Goal: Transaction & Acquisition: Purchase product/service

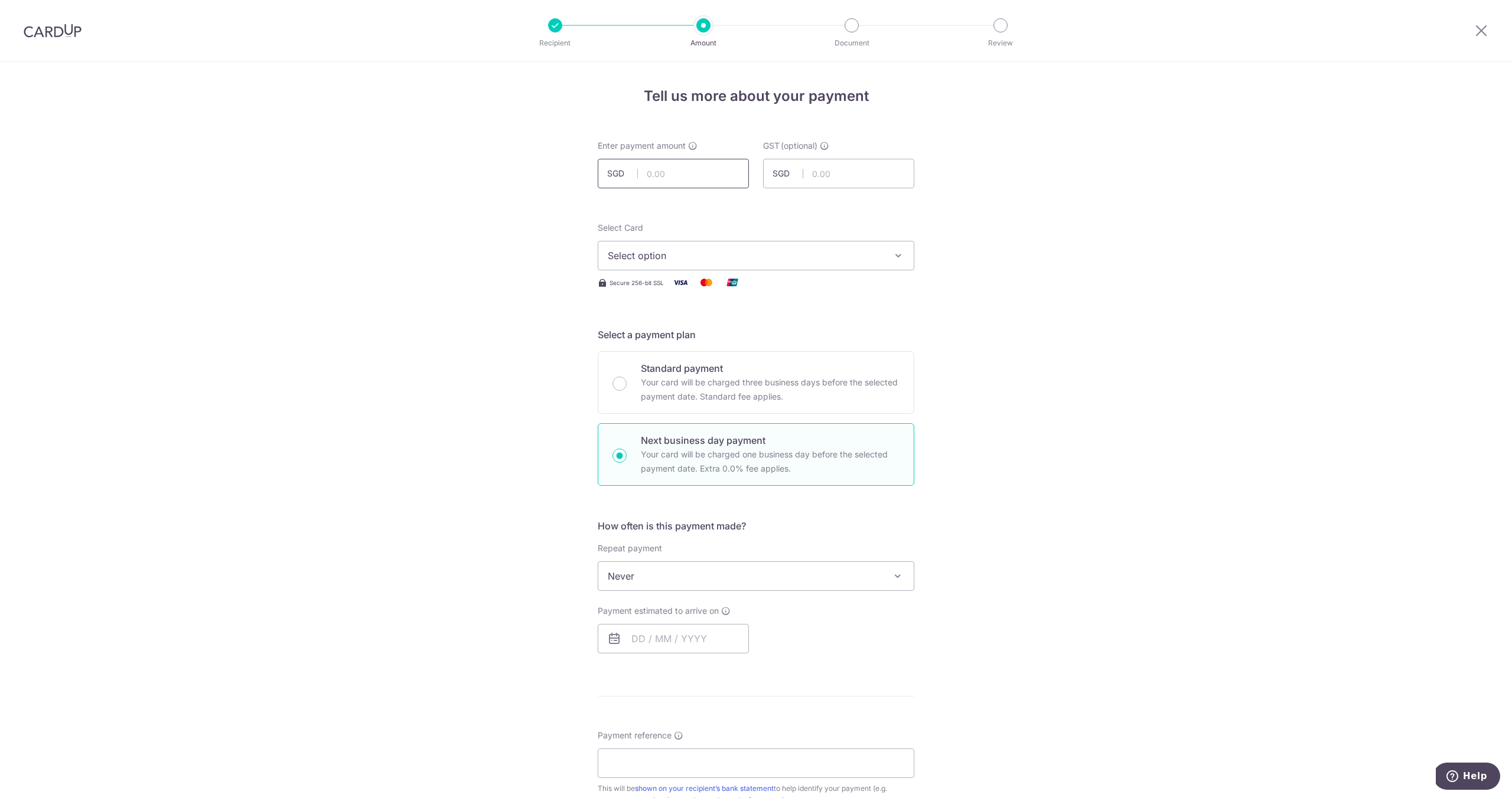
drag, startPoint x: 659, startPoint y: 158, endPoint x: 663, endPoint y: 187, distance: 29.3
click at [659, 163] on input "text" at bounding box center [673, 173] width 151 height 29
click at [616, 205] on form "Enter payment amount SGD GST (optional) SGD Select Card Select option Add credi…" at bounding box center [756, 638] width 316 height 995
click at [662, 178] on input "text" at bounding box center [673, 173] width 151 height 29
click at [821, 169] on input "text" at bounding box center [839, 173] width 151 height 29
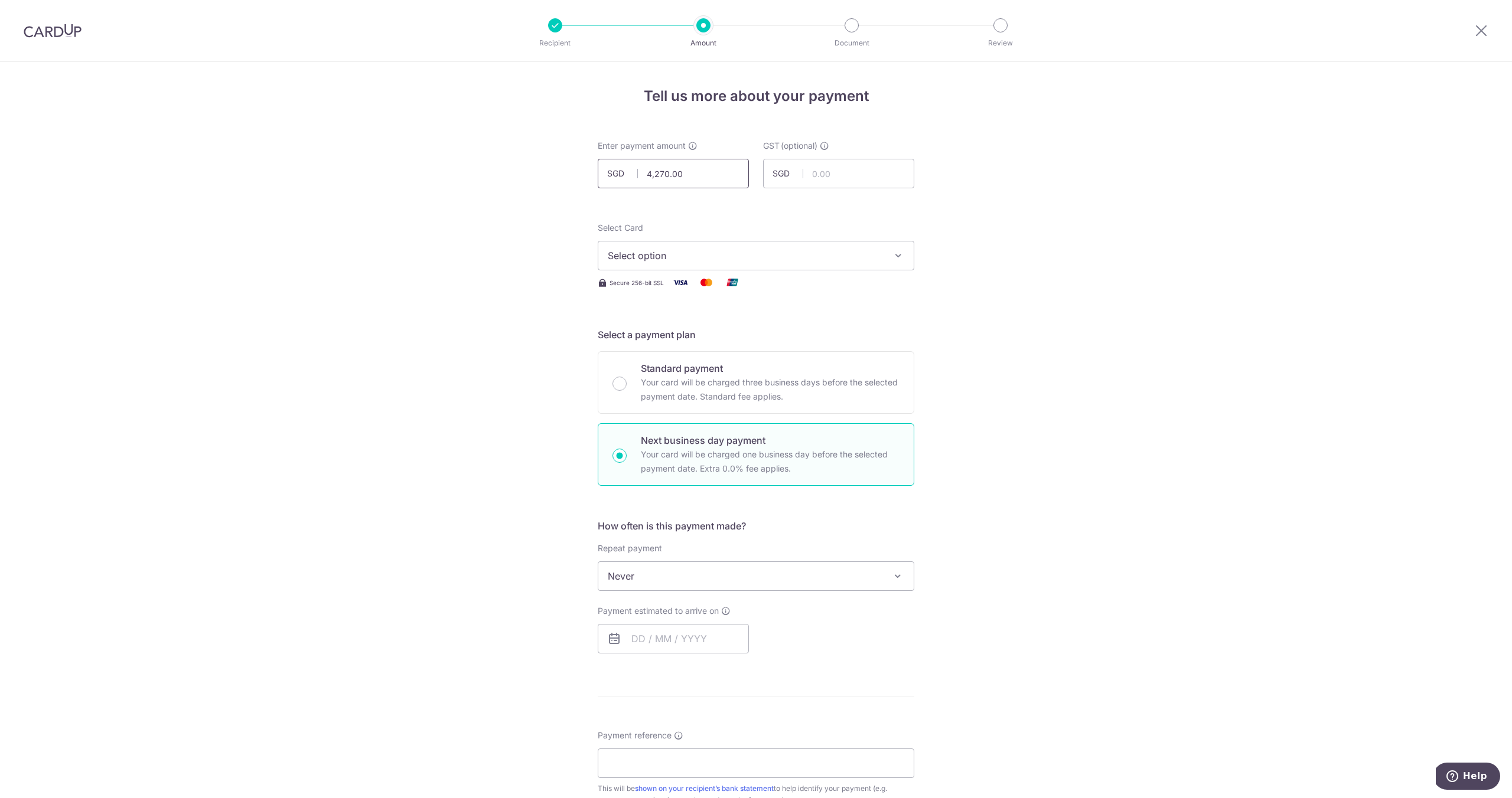
click at [698, 176] on input "4,270.00" at bounding box center [673, 173] width 151 height 29
type input "4,270.33"
click at [714, 262] on button "Select option" at bounding box center [756, 255] width 316 height 29
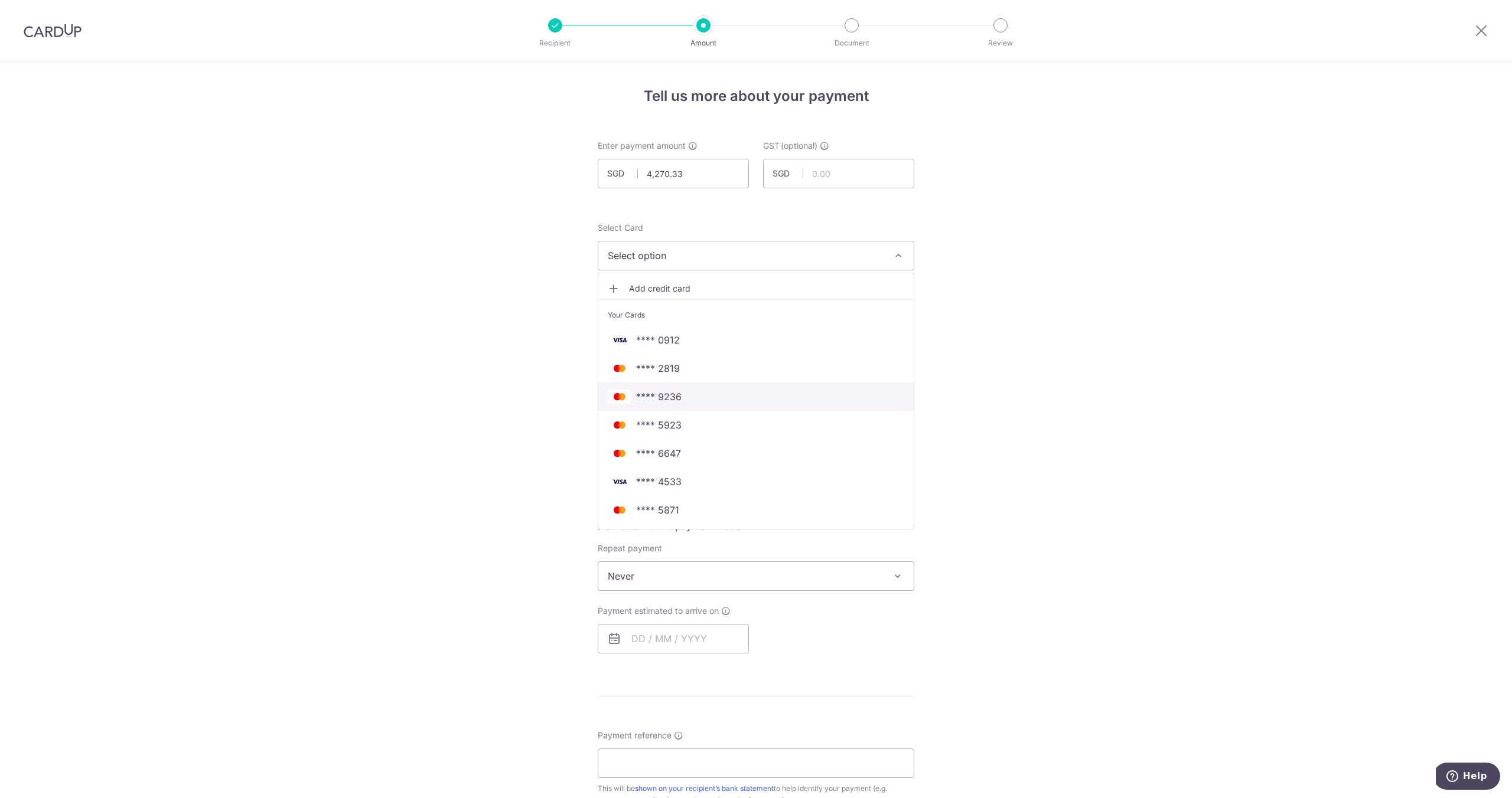
click at [674, 400] on span "**** 9236" at bounding box center [658, 397] width 45 height 14
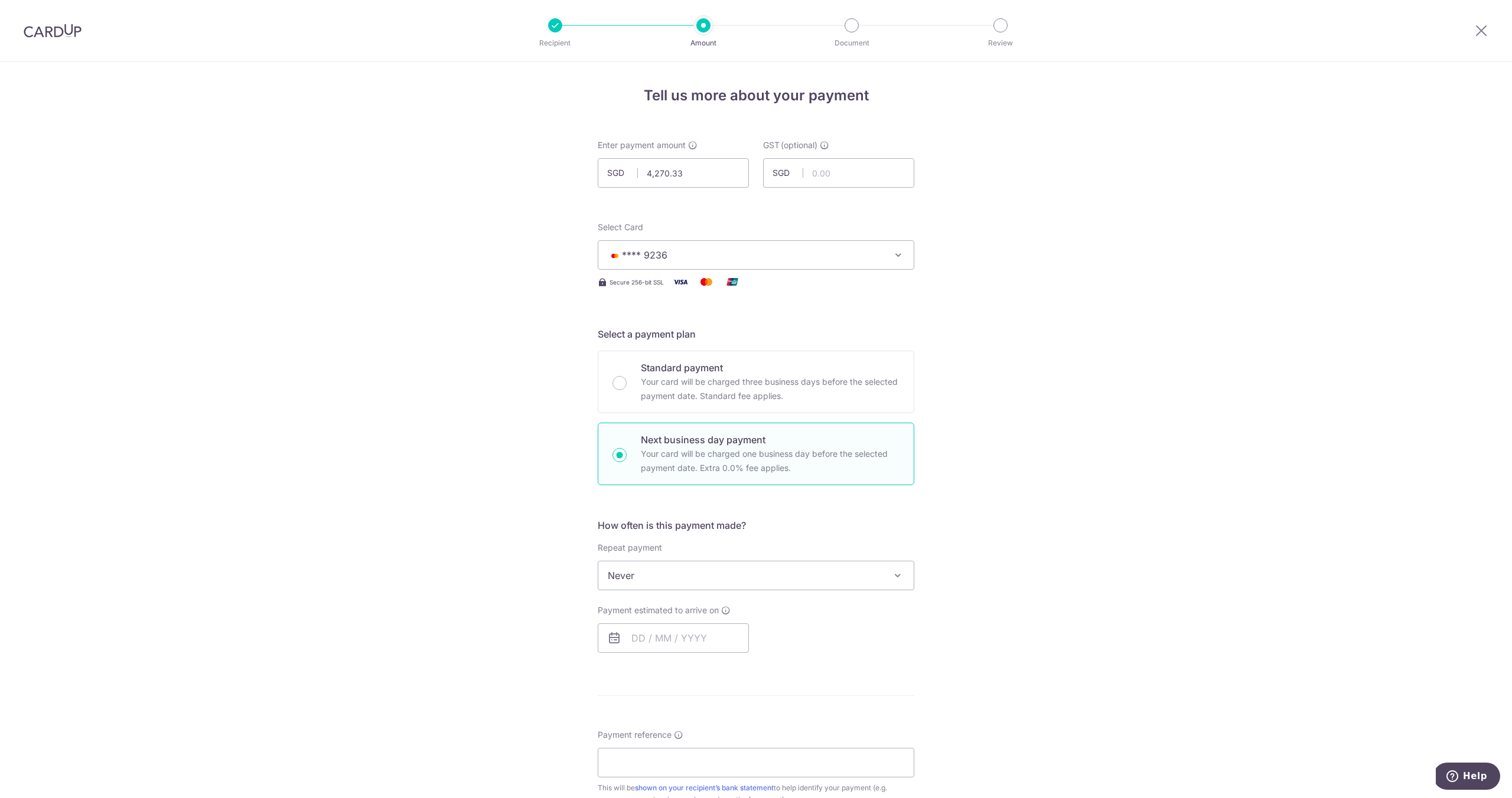
click at [568, 390] on div "Tell us more about your payment Enter payment amount SGD 4,270.33 4270.33 GST (…" at bounding box center [756, 625] width 1512 height 1128
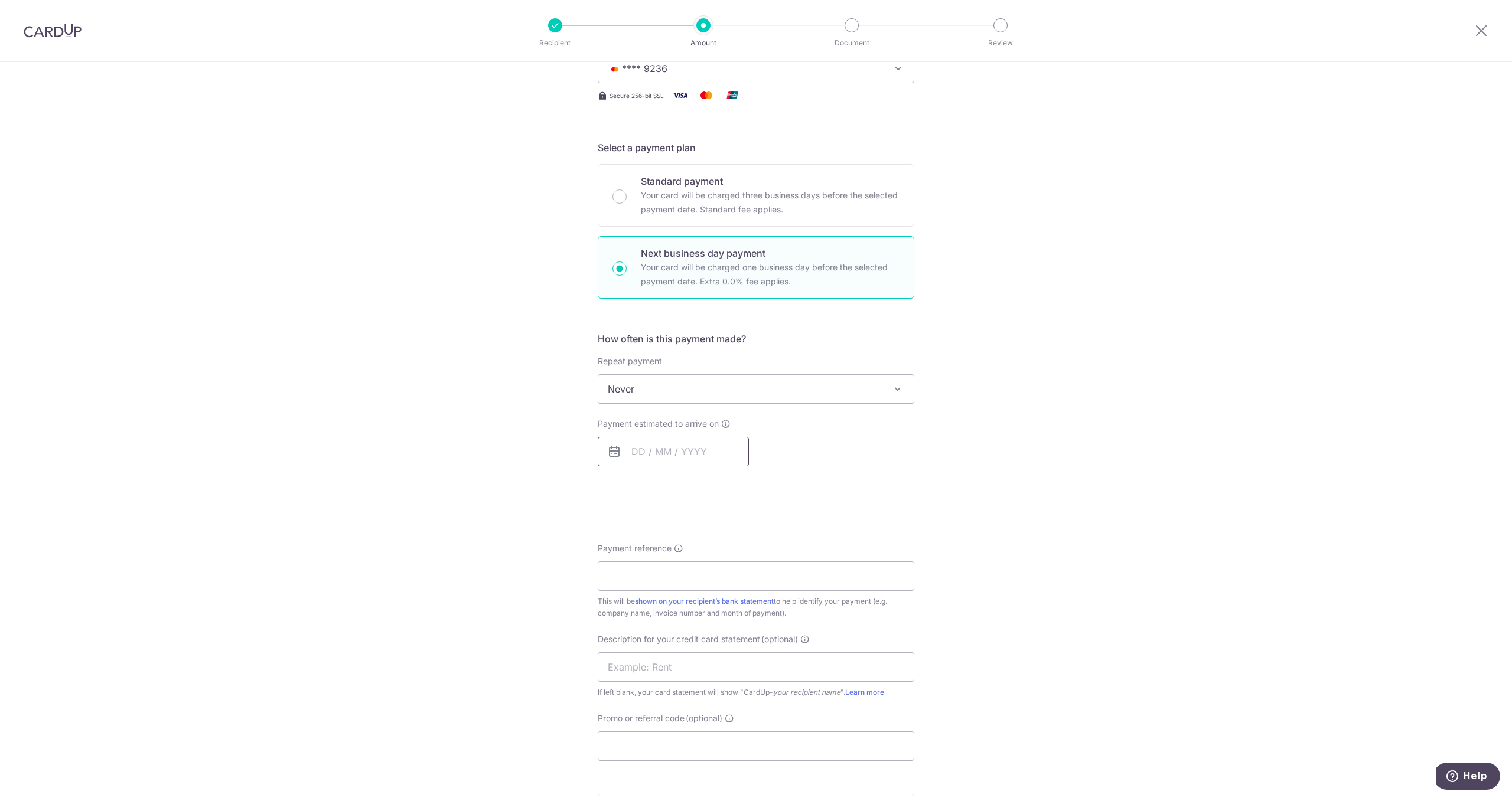
scroll to position [208, 0]
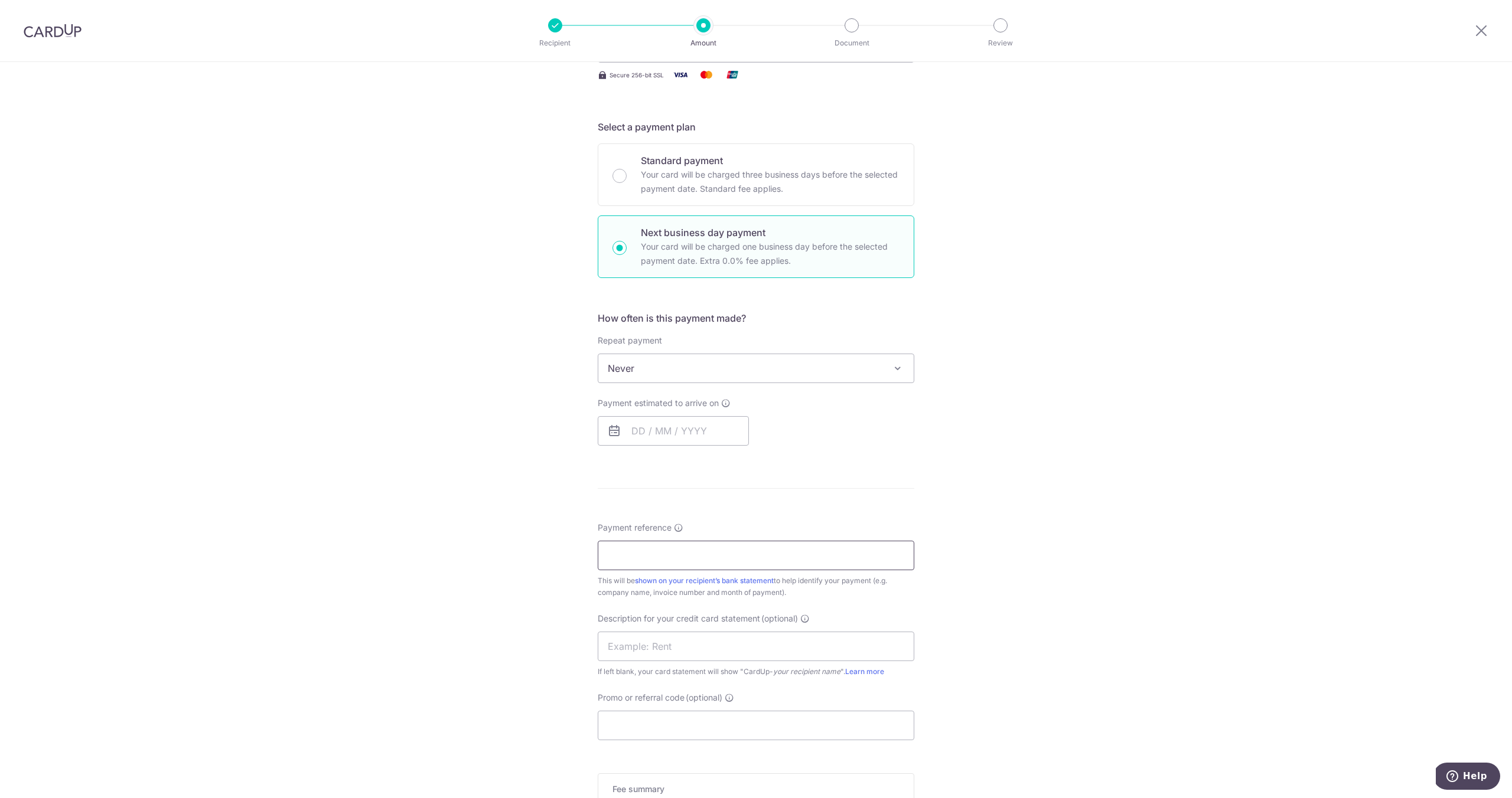
click at [696, 559] on input "Payment reference" at bounding box center [756, 555] width 316 height 29
type input "2"
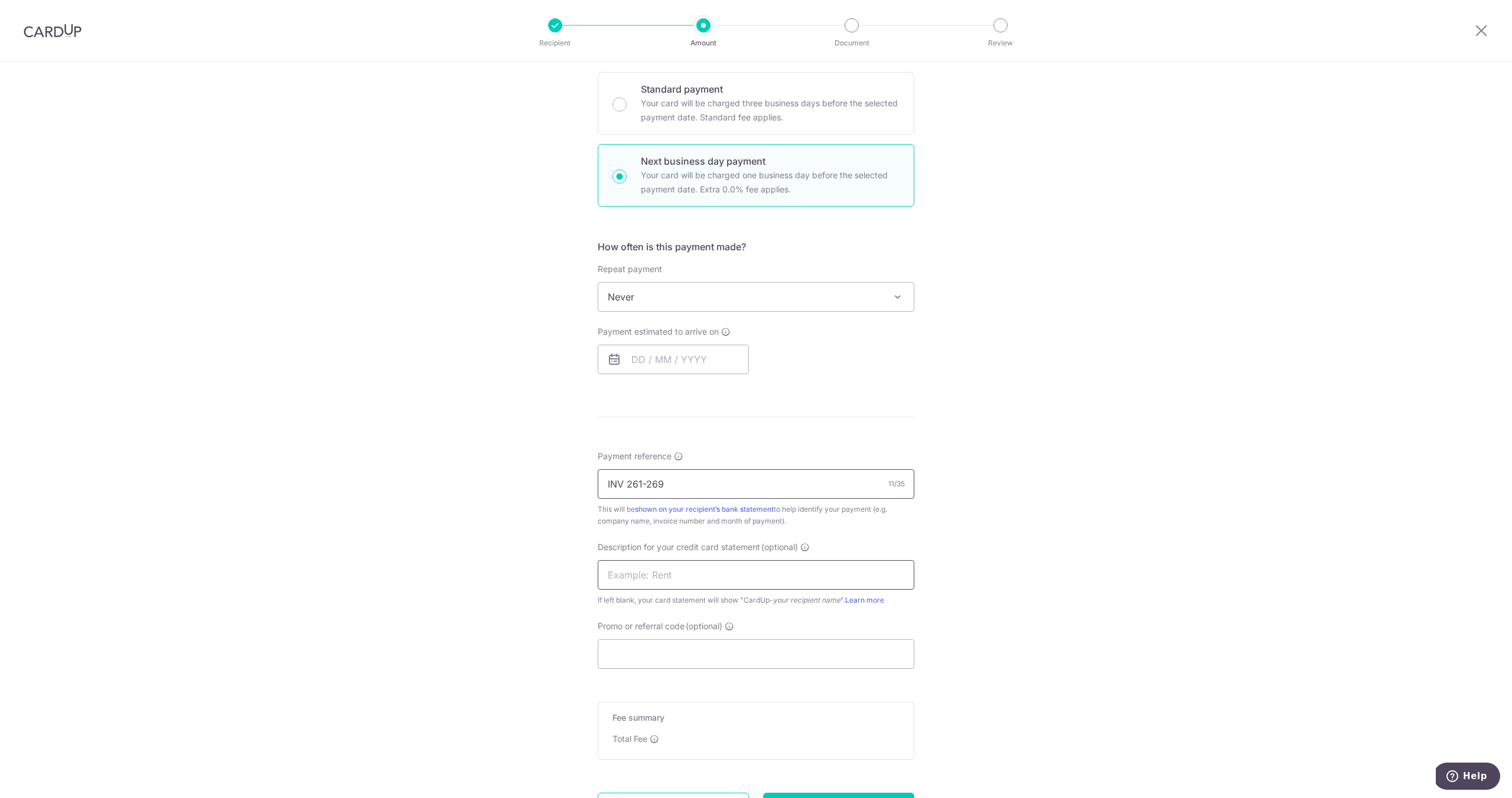
type input "INV 261-269"
click at [685, 589] on input "text" at bounding box center [756, 574] width 316 height 29
click at [665, 570] on input "text" at bounding box center [756, 569] width 316 height 29
click at [550, 599] on div "Tell us more about your payment Enter payment amount SGD 4,270.33 4270.33 GST (…" at bounding box center [756, 341] width 1512 height 1128
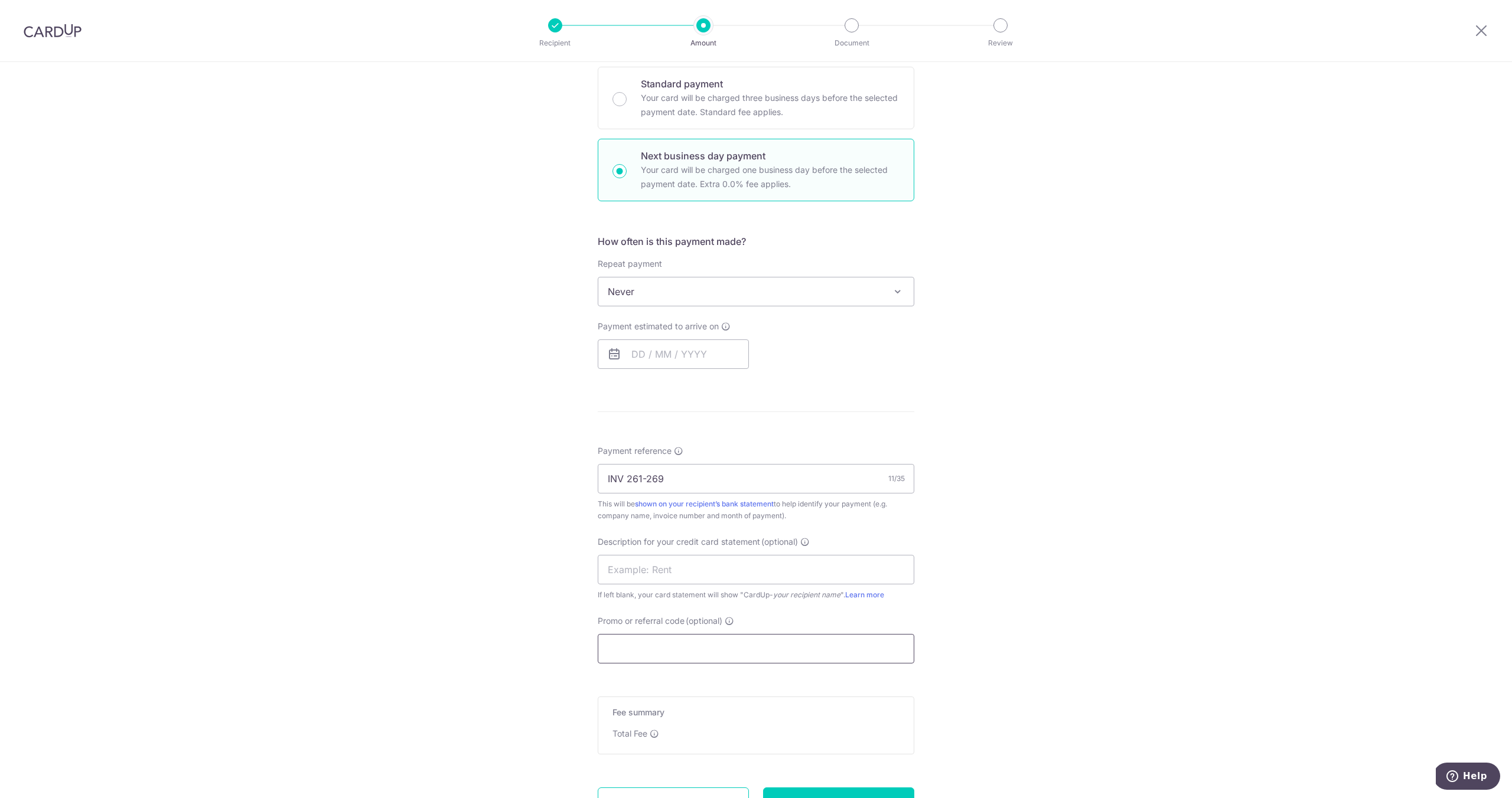
click at [618, 635] on input "Promo or referral code (optional)" at bounding box center [756, 648] width 316 height 29
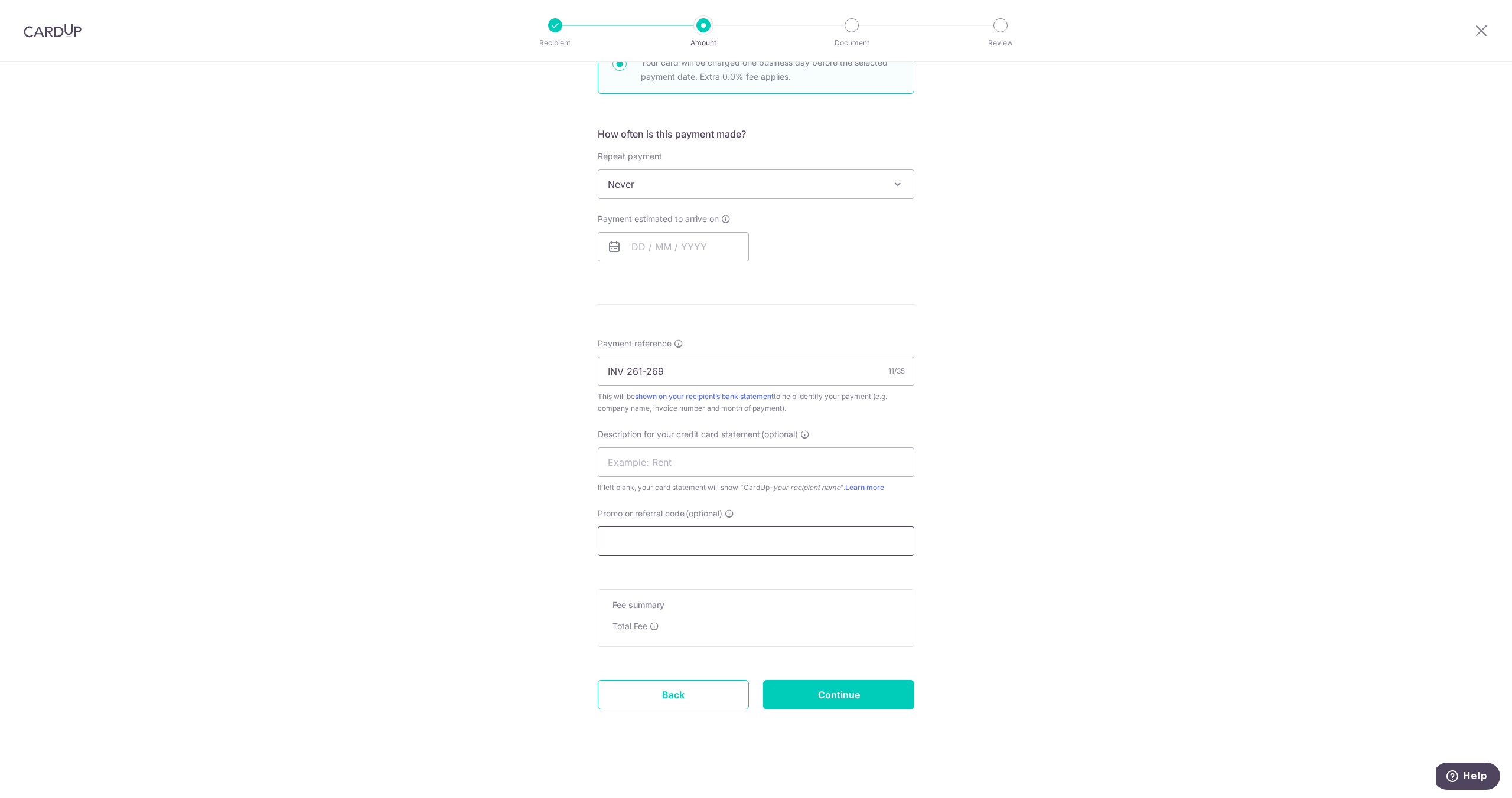
scroll to position [391, 0]
click at [675, 244] on input "text" at bounding box center [673, 247] width 151 height 29
click at [669, 380] on link "14" at bounding box center [669, 379] width 19 height 19
type input "14/10/2025"
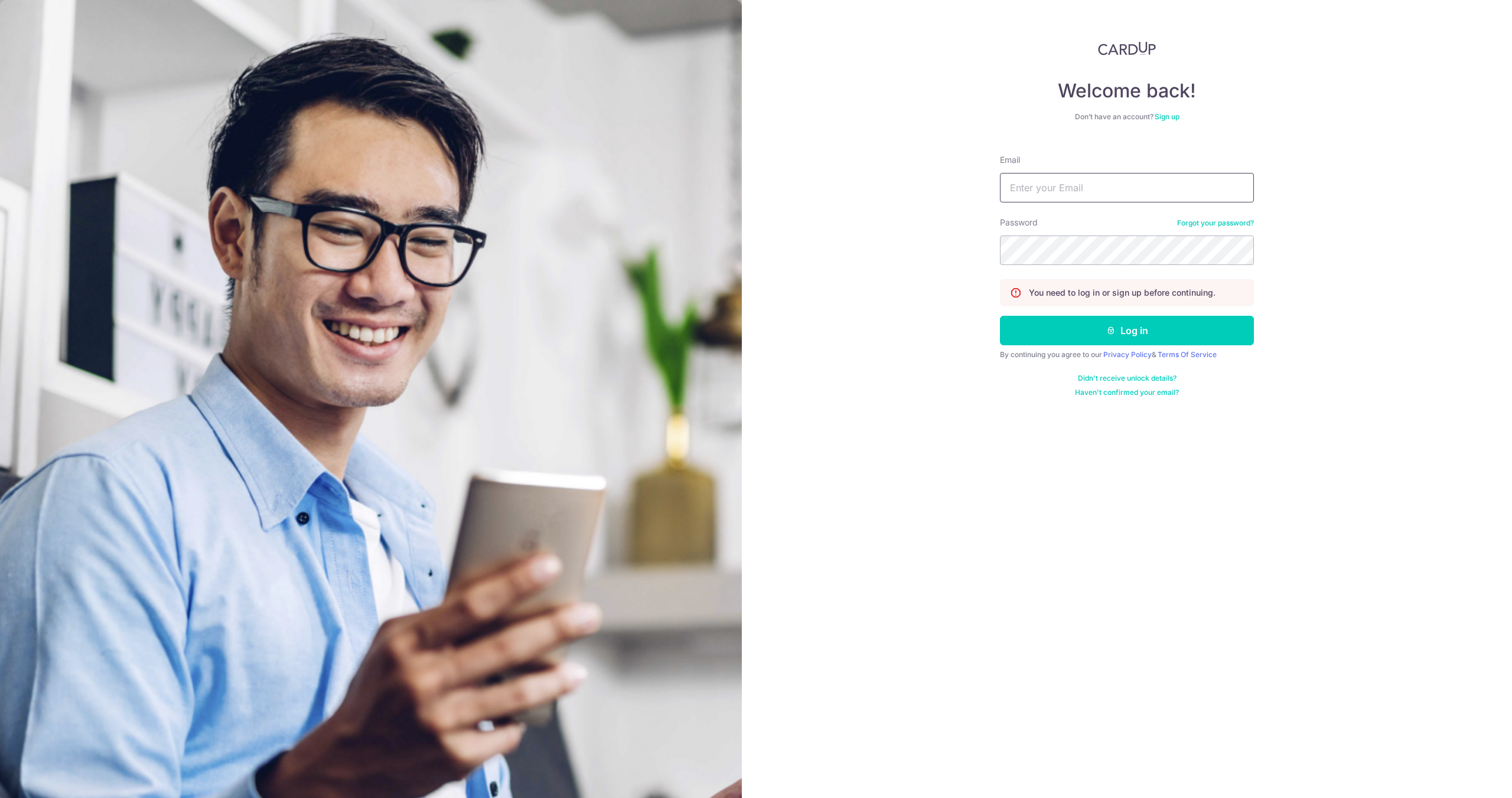
click at [1027, 193] on input "Email" at bounding box center [1126, 188] width 254 height 29
type input "gabriel@nsefoodco.com"
click at [1060, 331] on button "Log in" at bounding box center [1126, 330] width 254 height 29
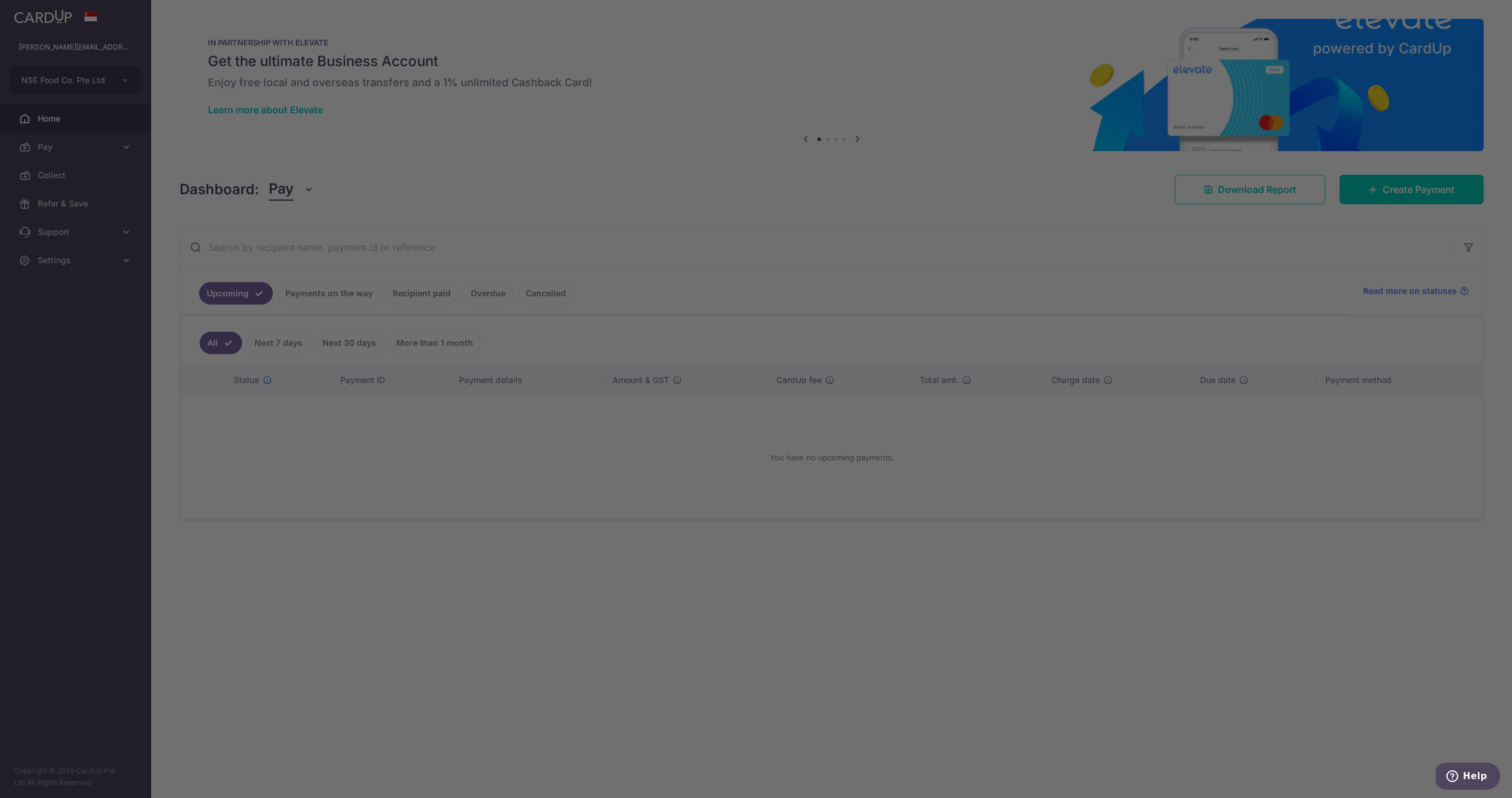
click at [108, 158] on div at bounding box center [763, 403] width 1527 height 807
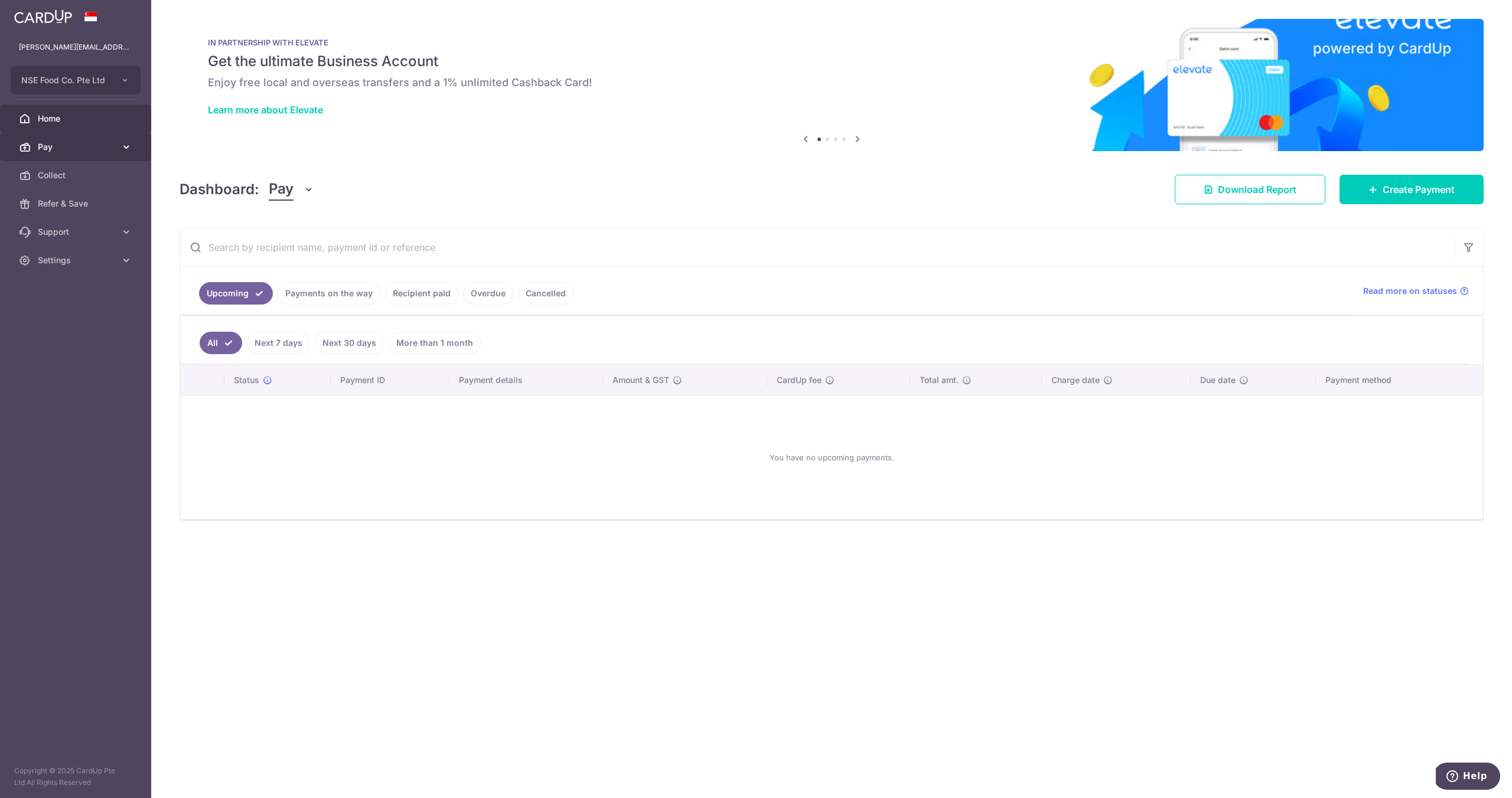
click at [121, 145] on icon at bounding box center [127, 147] width 12 height 12
click at [66, 179] on span "Payments" at bounding box center [77, 175] width 78 height 12
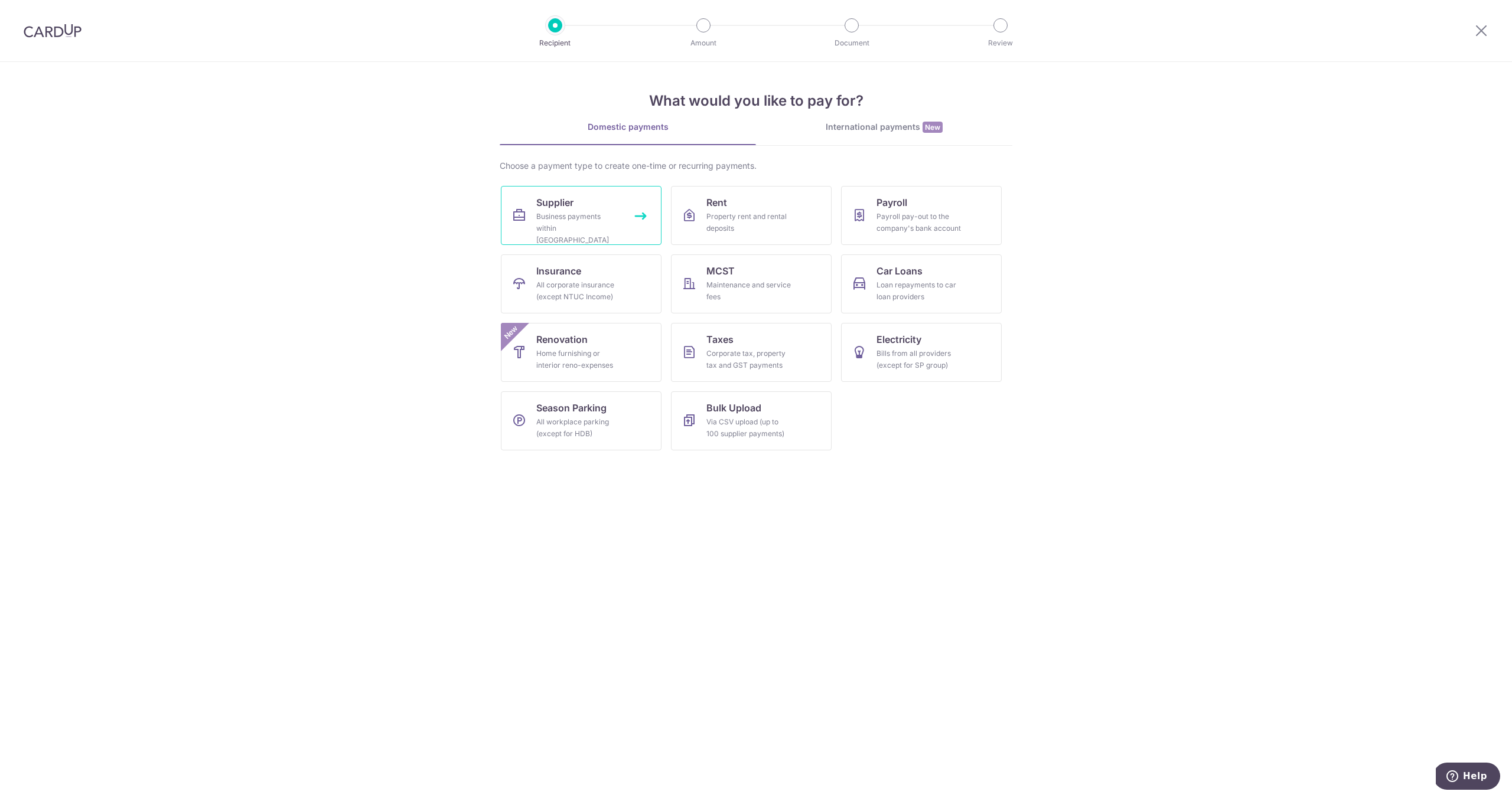
click at [553, 214] on div "Business payments within Singapore" at bounding box center [579, 228] width 85 height 35
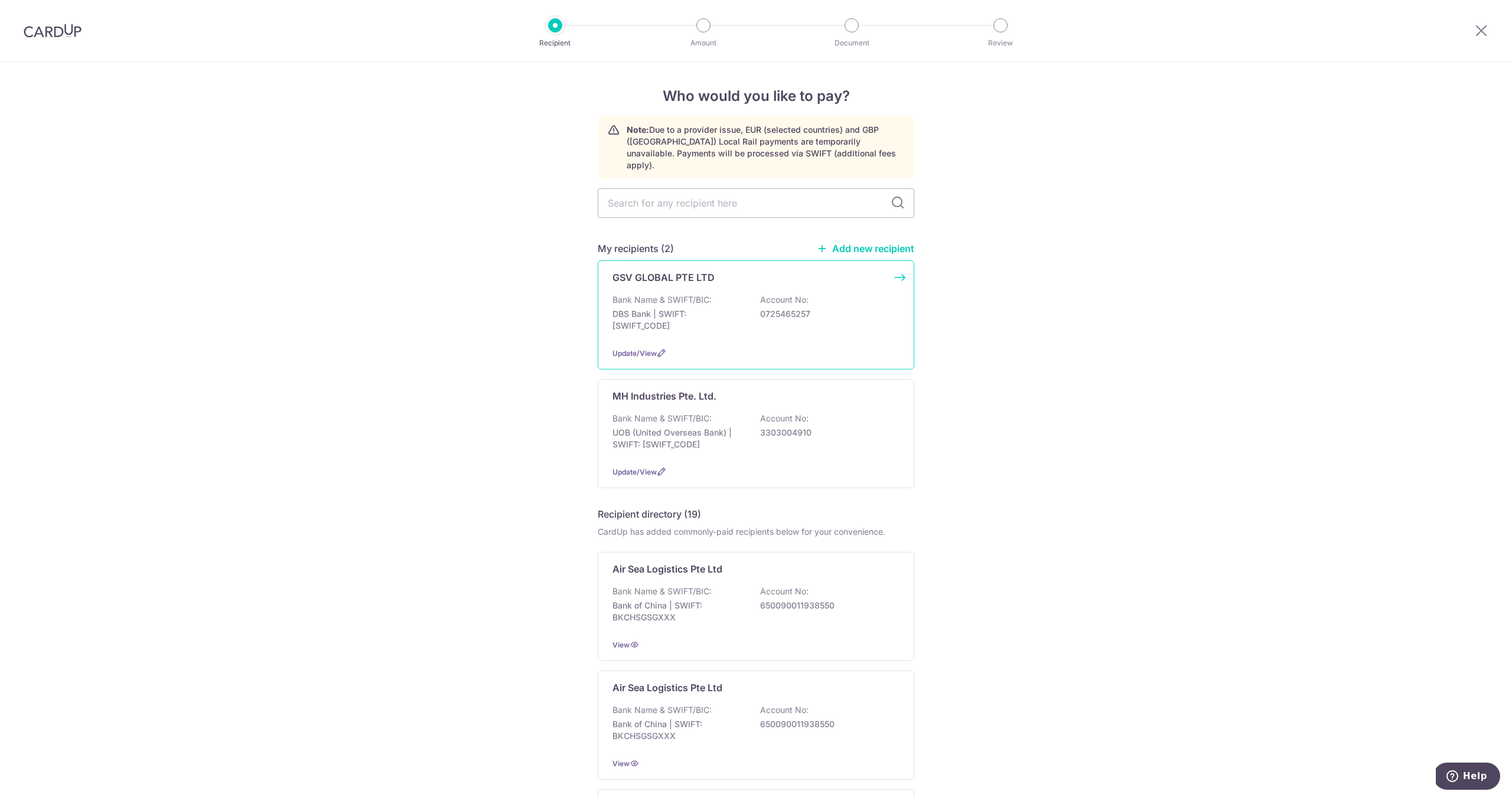
click at [713, 309] on p "DBS Bank | SWIFT: DBSSSGSGXXX" at bounding box center [678, 320] width 132 height 24
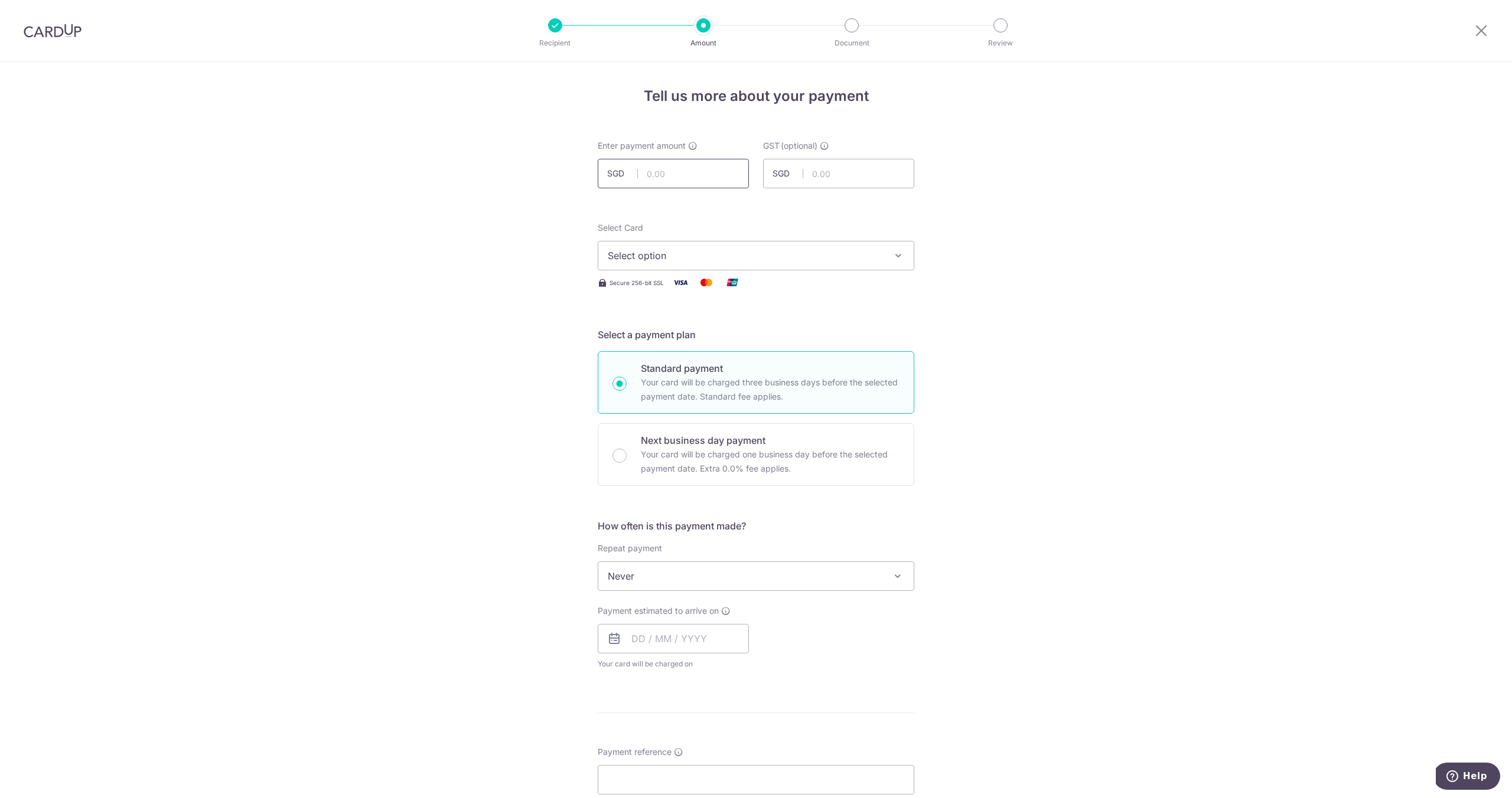
click at [670, 178] on input "text" at bounding box center [673, 173] width 151 height 29
type input "4,270.33"
click at [827, 213] on form "Enter payment amount SGD 4,270.33 4270.33 GST (optional) SGD Select Card Select…" at bounding box center [756, 647] width 316 height 1014
click at [739, 271] on div "Select Card Select option Add credit card Your Cards **** 0912 **** 2819 **** 9…" at bounding box center [756, 256] width 316 height 68
click at [741, 263] on button "Select option" at bounding box center [756, 255] width 316 height 29
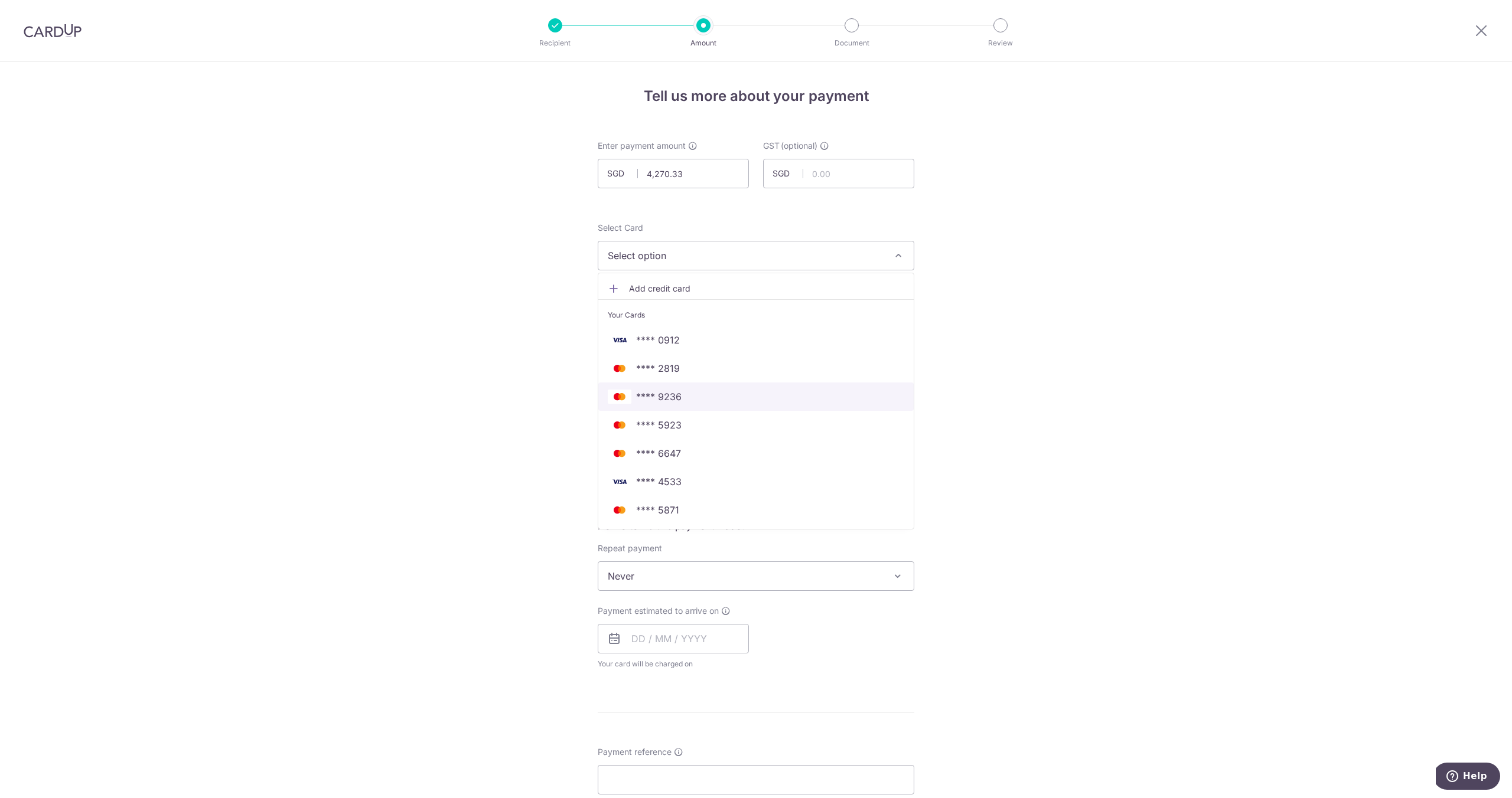
click at [686, 404] on link "**** 9236" at bounding box center [756, 396] width 315 height 28
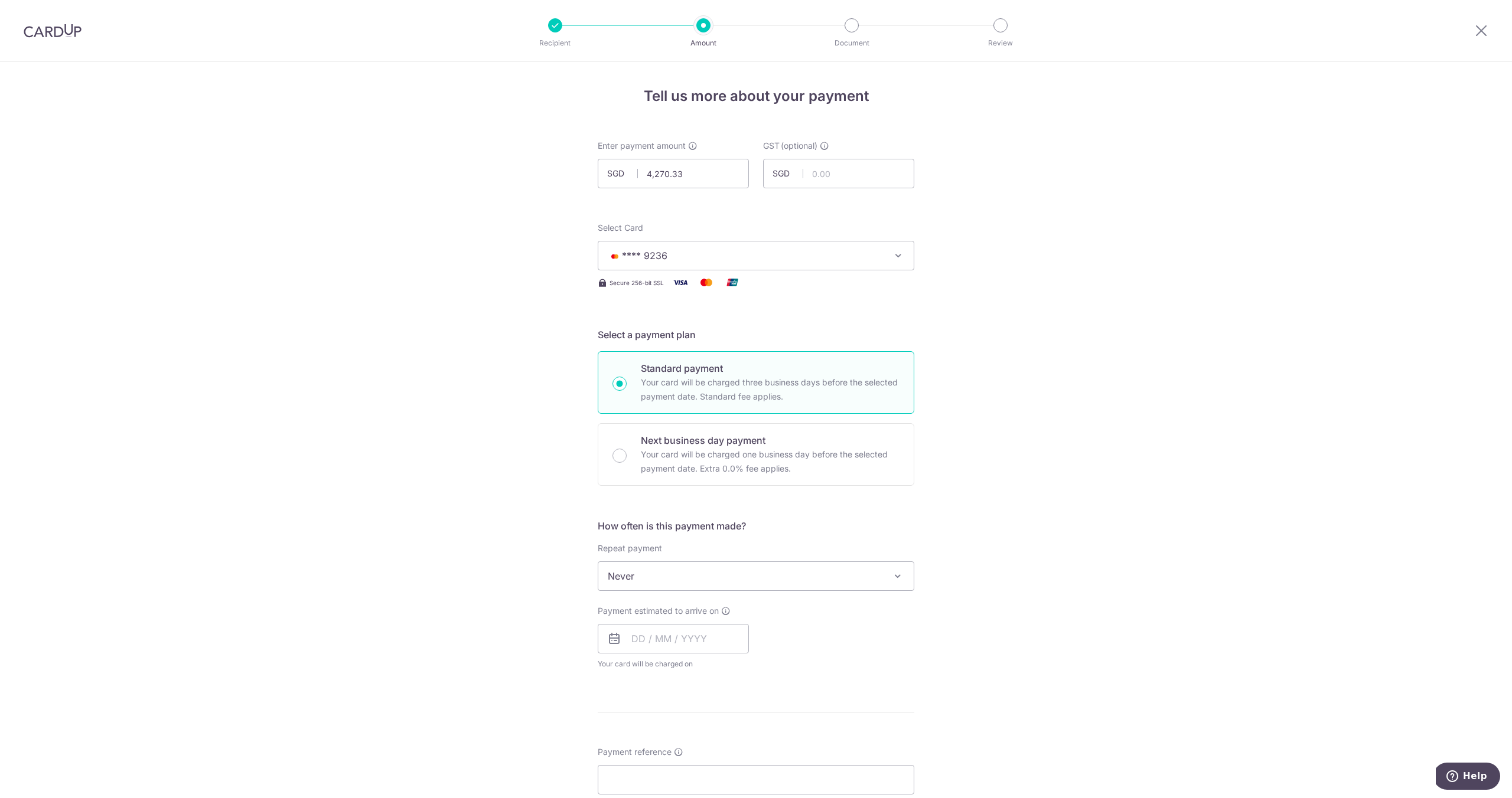
drag, startPoint x: 671, startPoint y: 438, endPoint x: 739, endPoint y: 487, distance: 83.8
click at [671, 437] on p "Next business day payment" at bounding box center [770, 441] width 259 height 14
click at [627, 449] on input "Next business day payment Your card will be charged one business day before the…" at bounding box center [619, 456] width 14 height 14
radio input "false"
radio input "true"
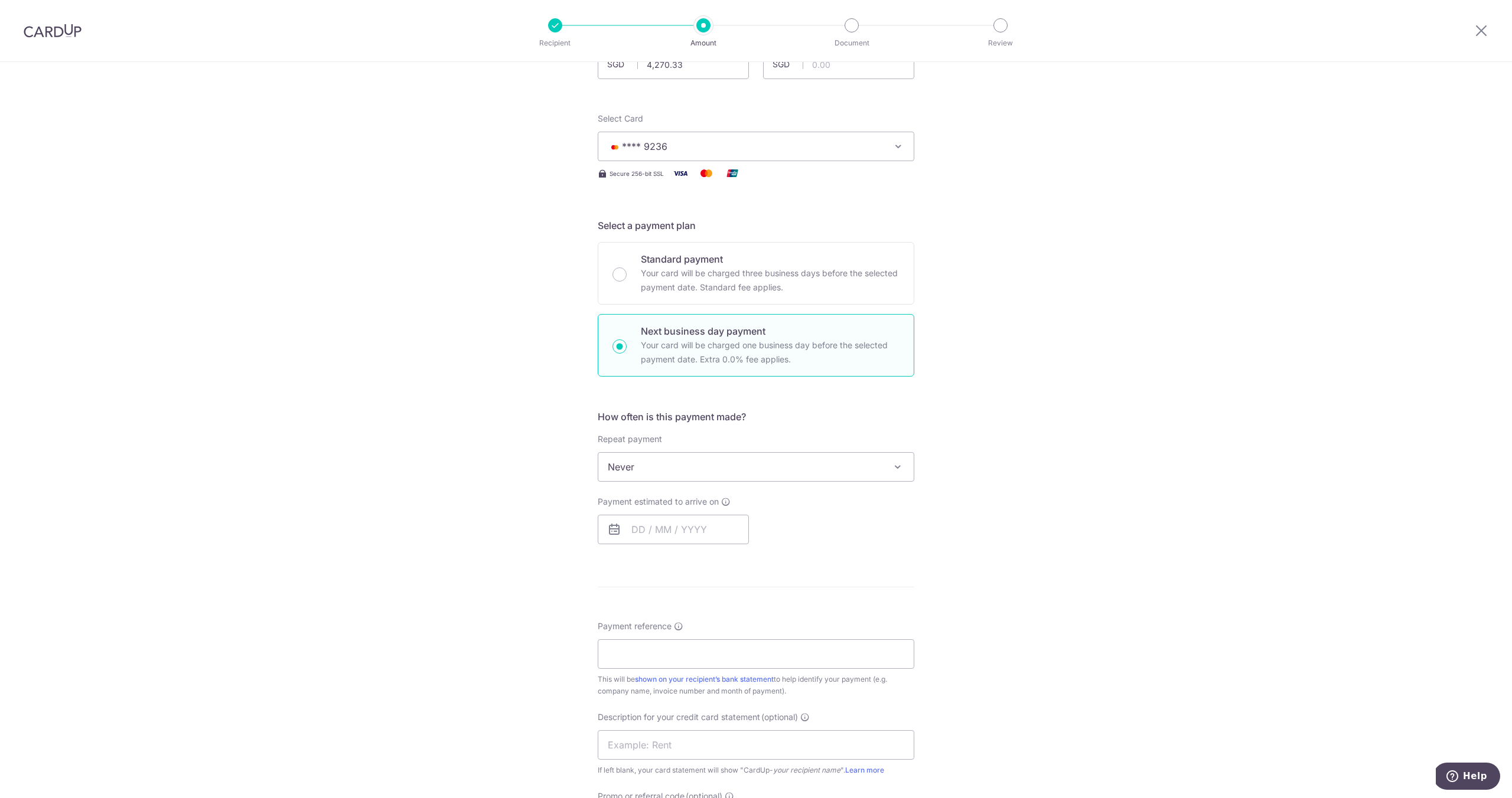
scroll to position [139, 0]
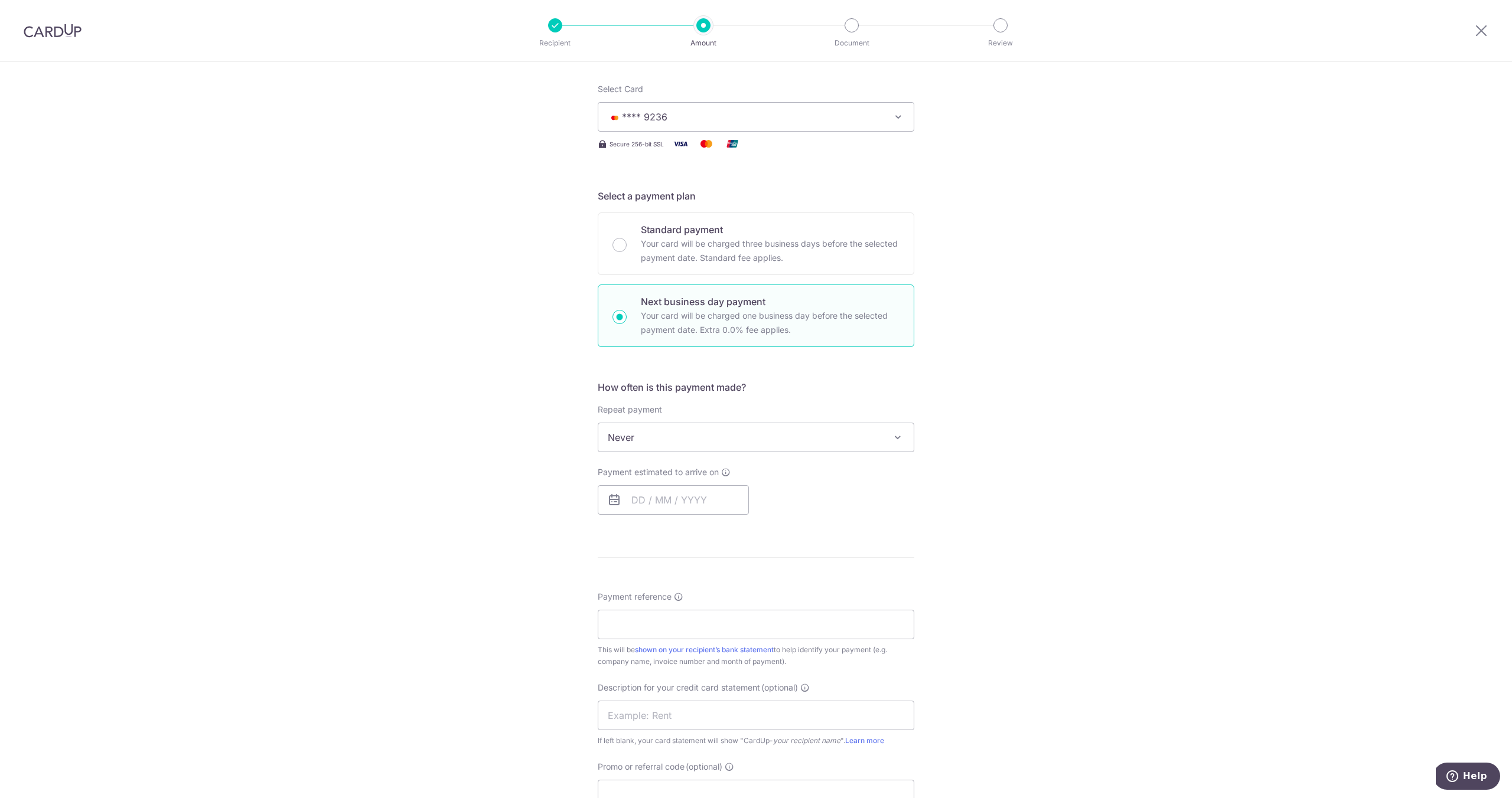
click at [652, 442] on span "Never" at bounding box center [756, 437] width 315 height 28
drag, startPoint x: 547, startPoint y: 423, endPoint x: 575, endPoint y: 469, distance: 53.9
click at [548, 422] on div "Tell us more about your payment Enter payment amount SGD 4,270.33 4270.33 GST (…" at bounding box center [756, 517] width 1512 height 1188
click at [649, 487] on input "text" at bounding box center [673, 500] width 151 height 29
click at [673, 636] on link "14" at bounding box center [669, 631] width 19 height 19
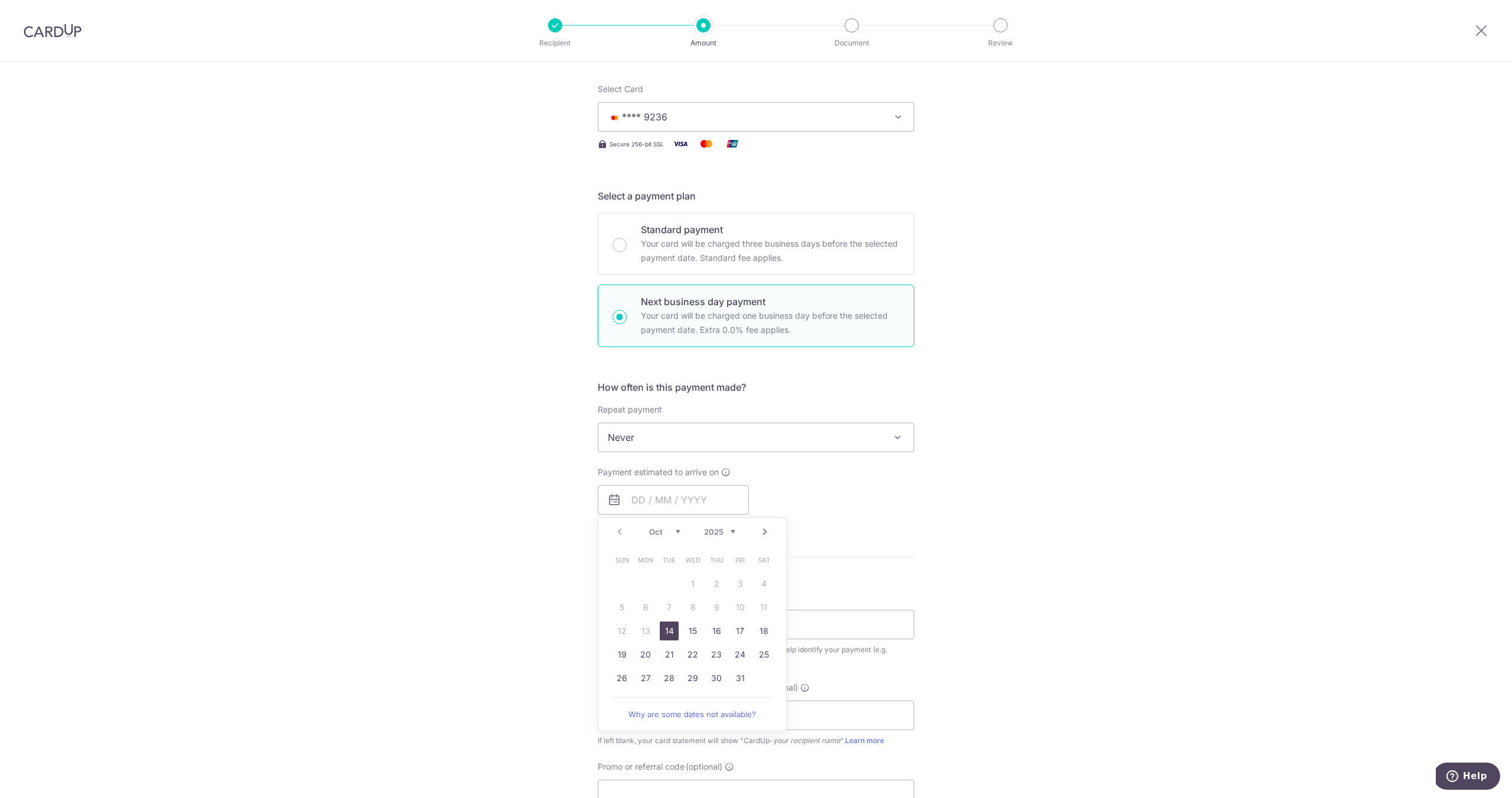
type input "14/10/2025"
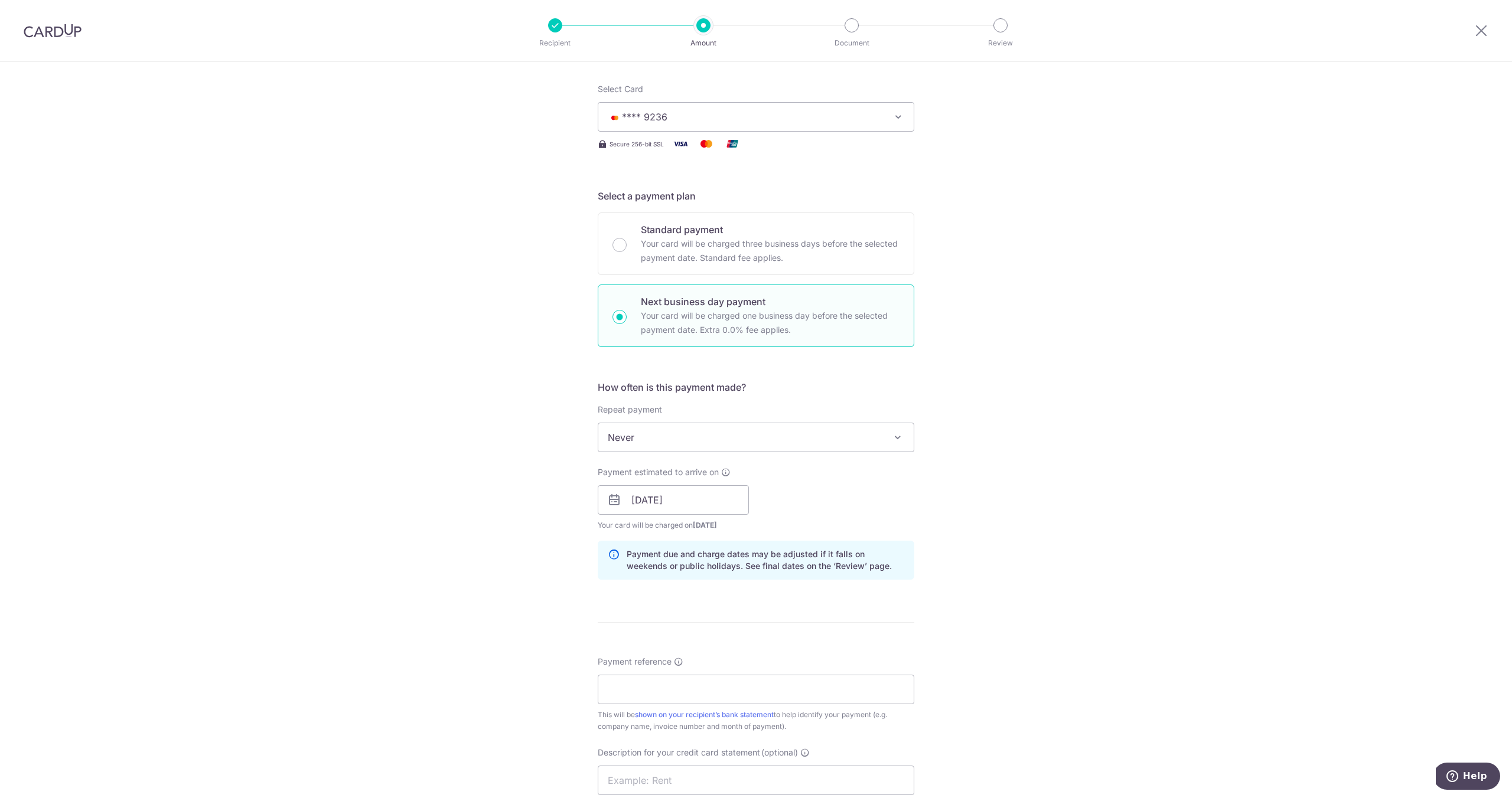
click at [556, 615] on div "Tell us more about your payment Enter payment amount SGD 4,270.33 4270.33 GST (…" at bounding box center [756, 549] width 1512 height 1252
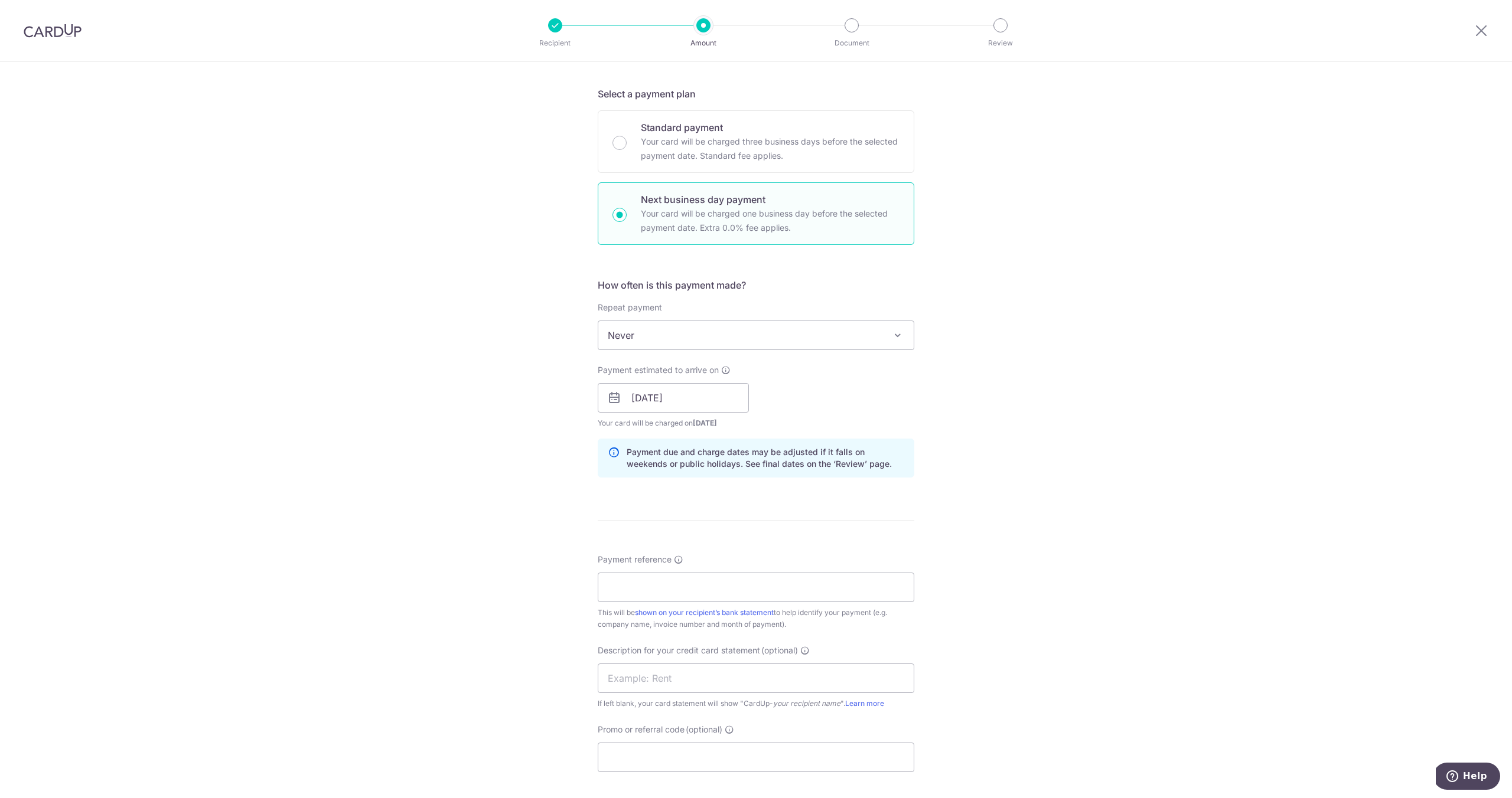
scroll to position [239, 0]
click at [667, 596] on input "Payment reference" at bounding box center [756, 589] width 316 height 29
type input "i"
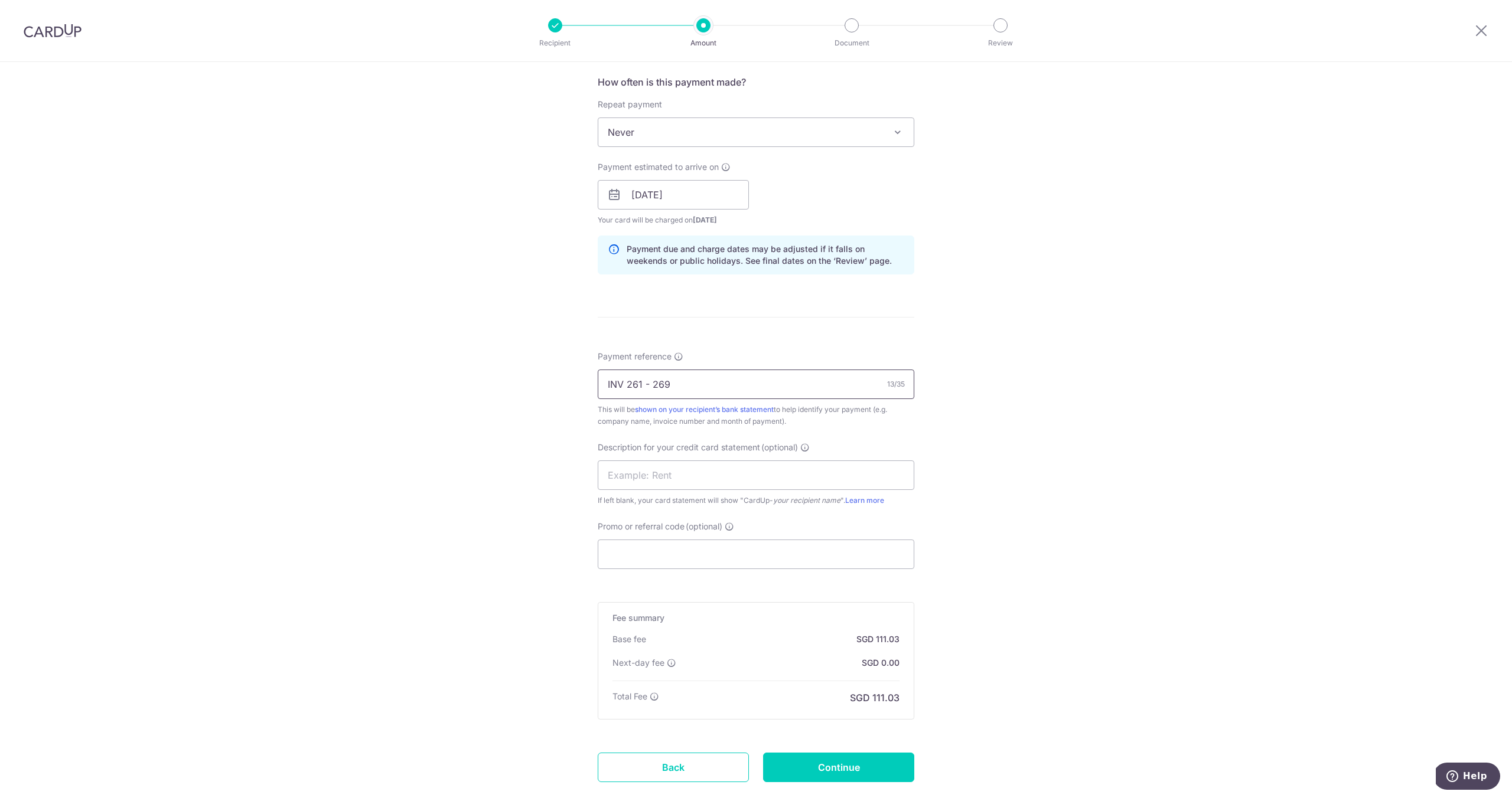
scroll to position [505, 0]
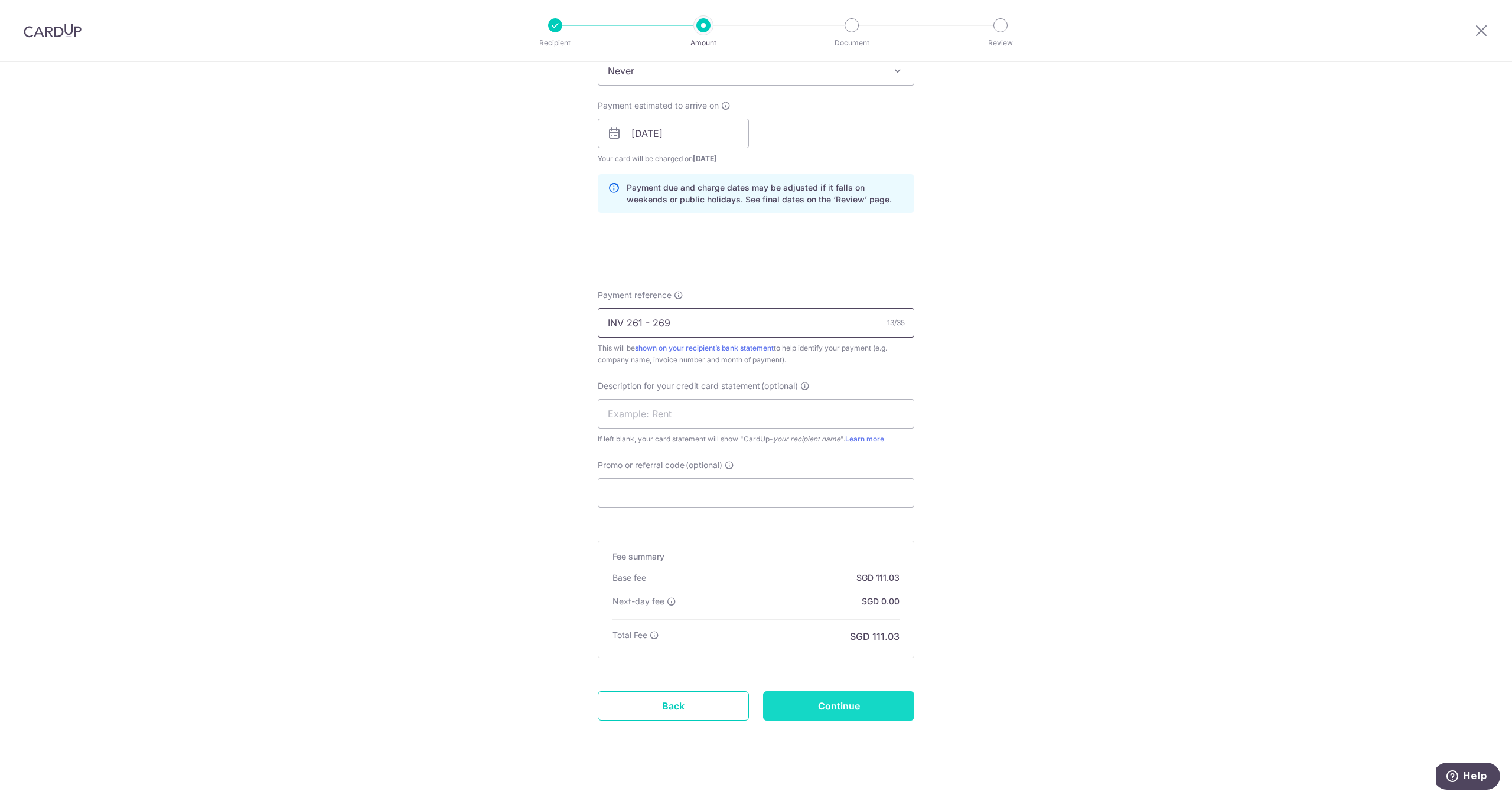
type input "INV 261 - 269"
click at [797, 705] on input "Continue" at bounding box center [839, 706] width 151 height 29
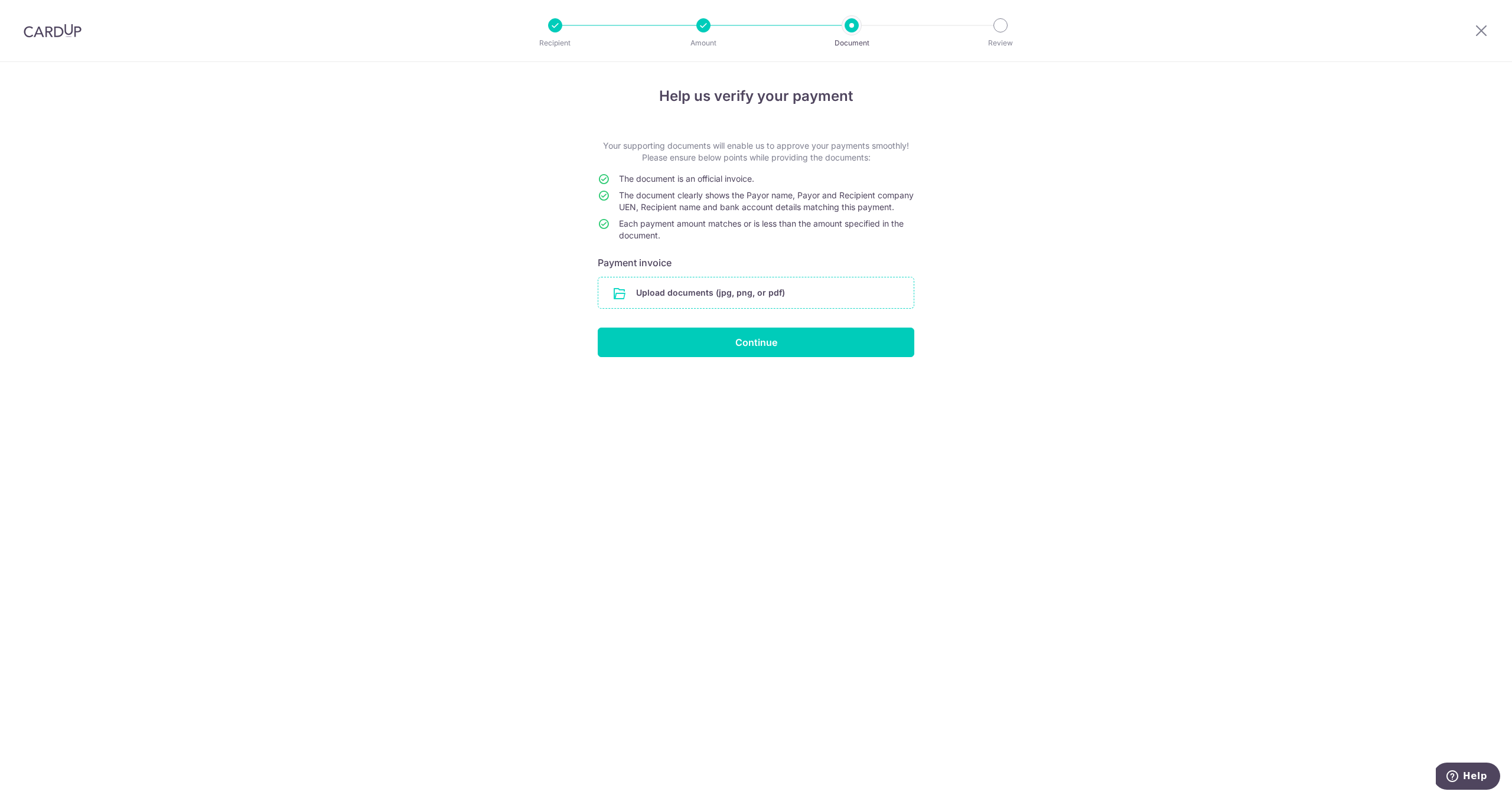
click at [677, 306] on input "file" at bounding box center [756, 293] width 315 height 31
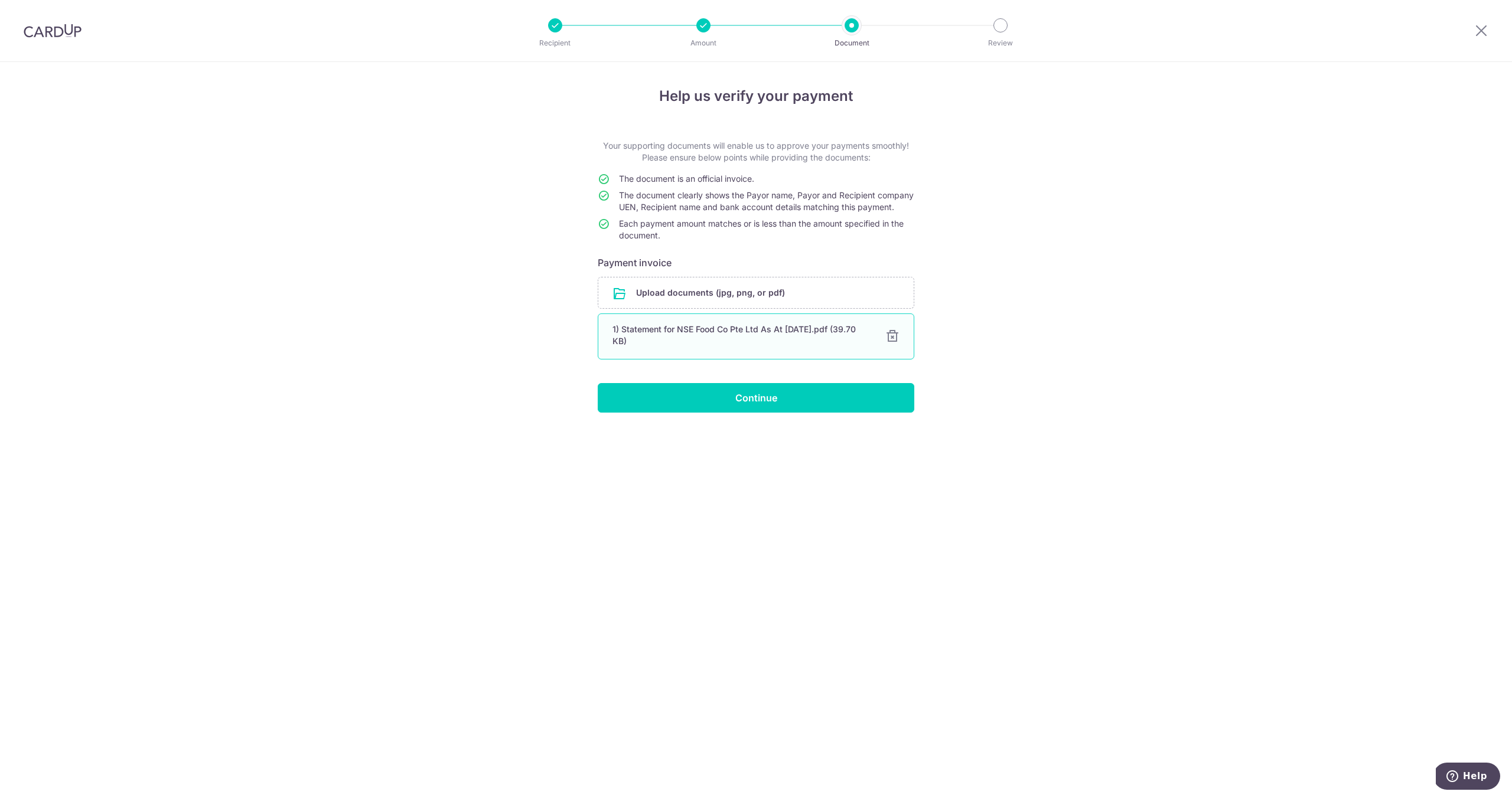
click at [893, 344] on div at bounding box center [893, 336] width 14 height 14
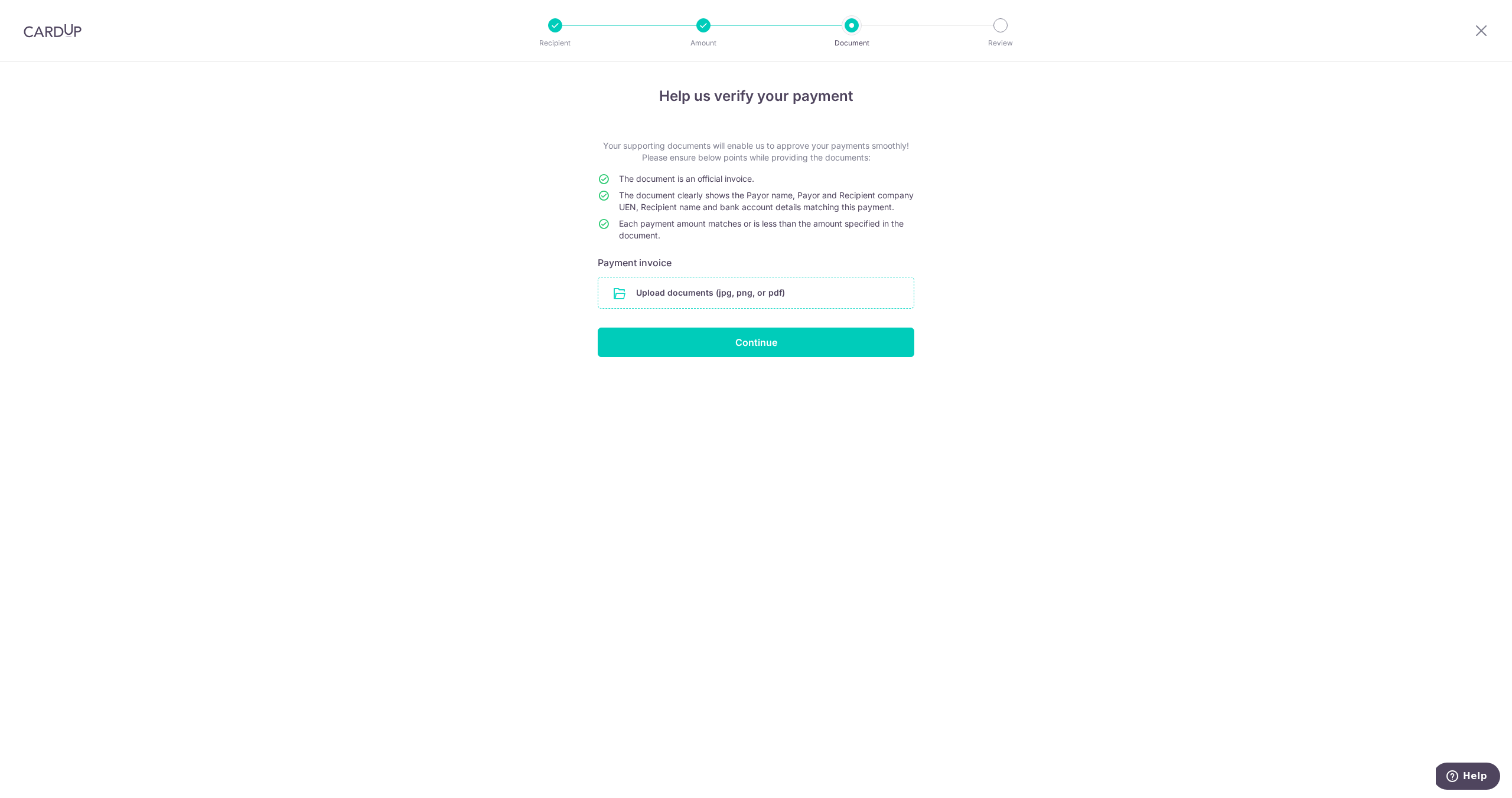
click at [768, 308] on input "file" at bounding box center [756, 293] width 315 height 31
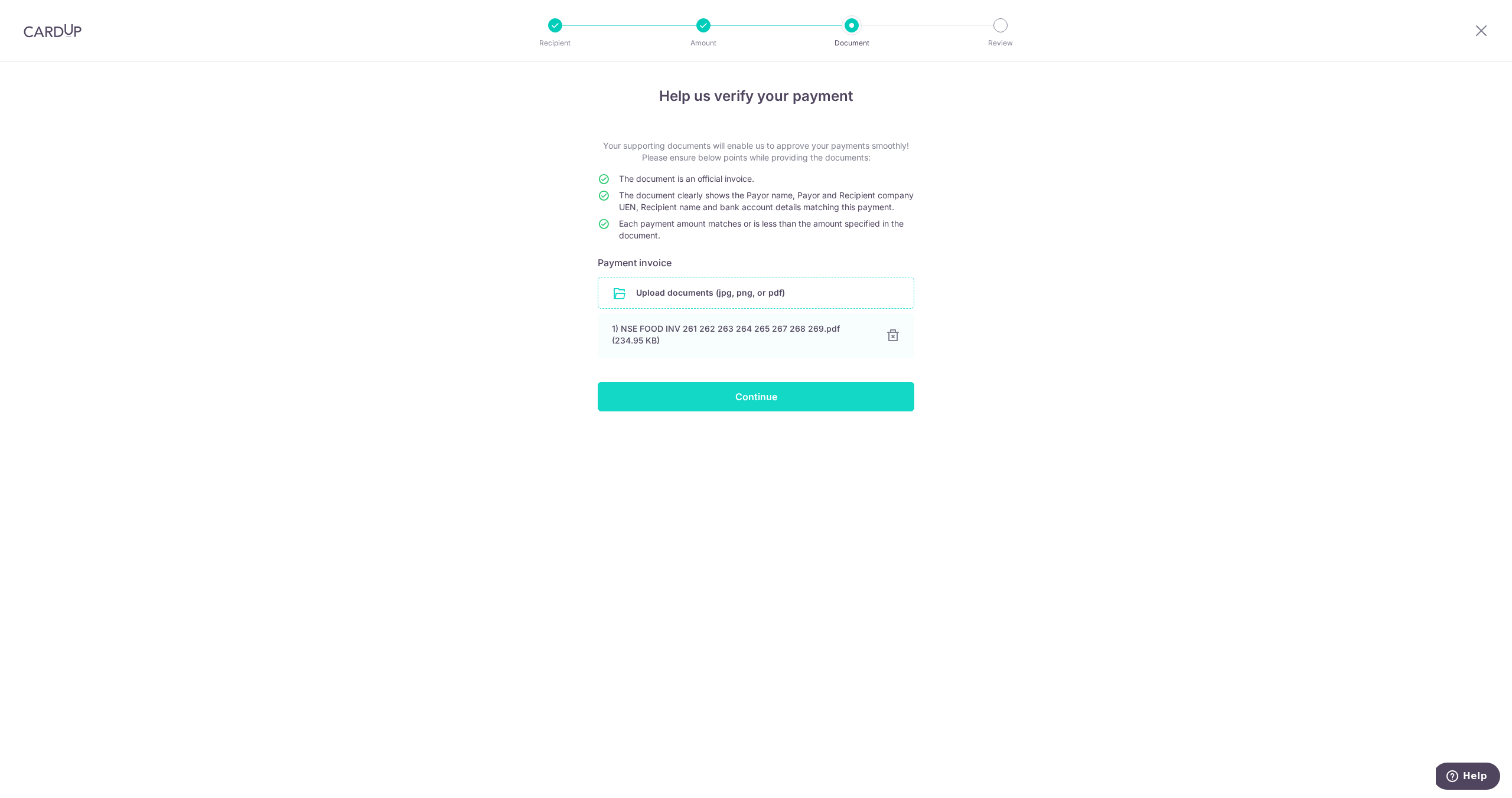
click at [776, 410] on input "Continue" at bounding box center [756, 396] width 316 height 29
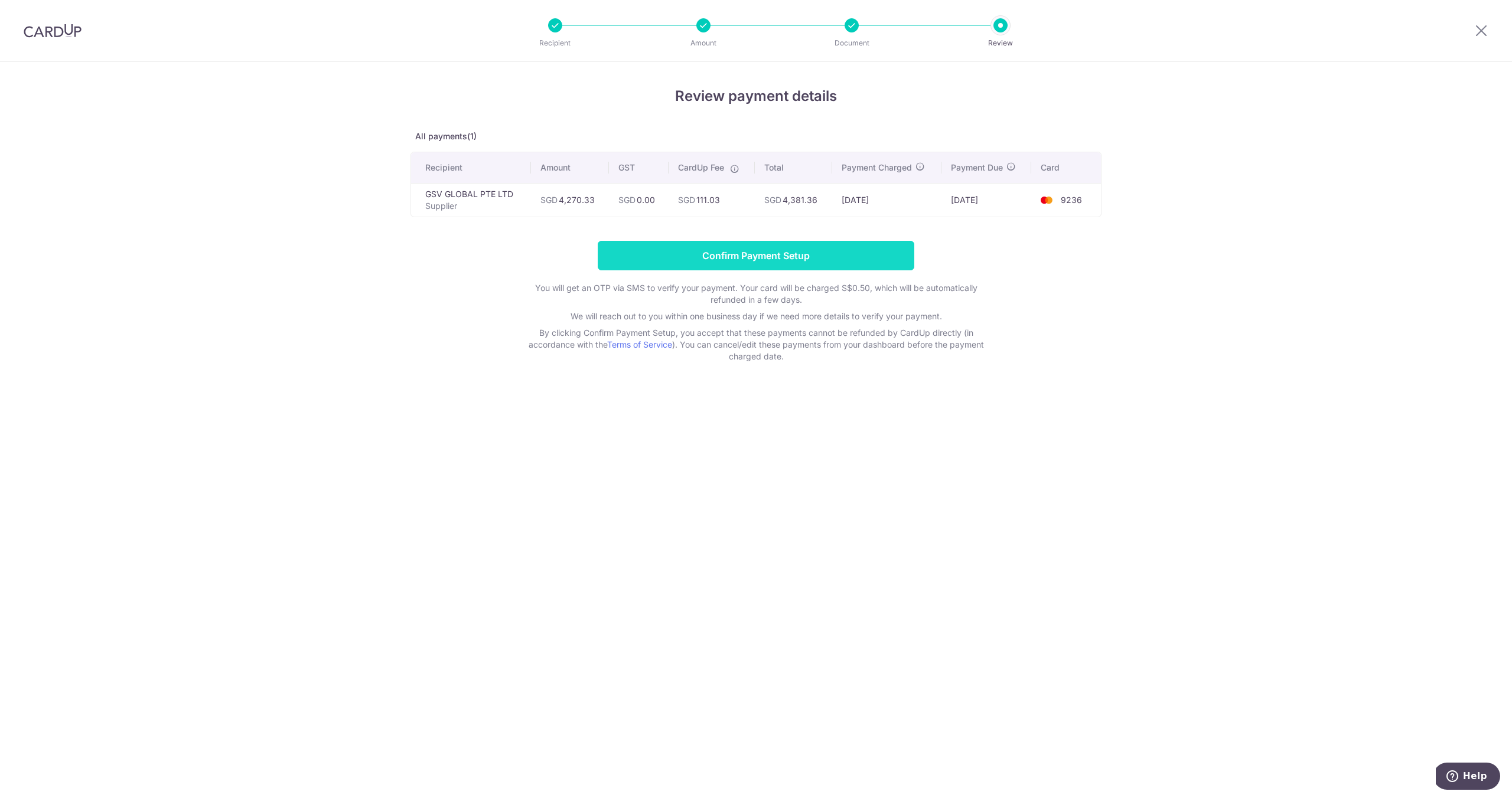
click at [721, 254] on input "Confirm Payment Setup" at bounding box center [756, 255] width 316 height 29
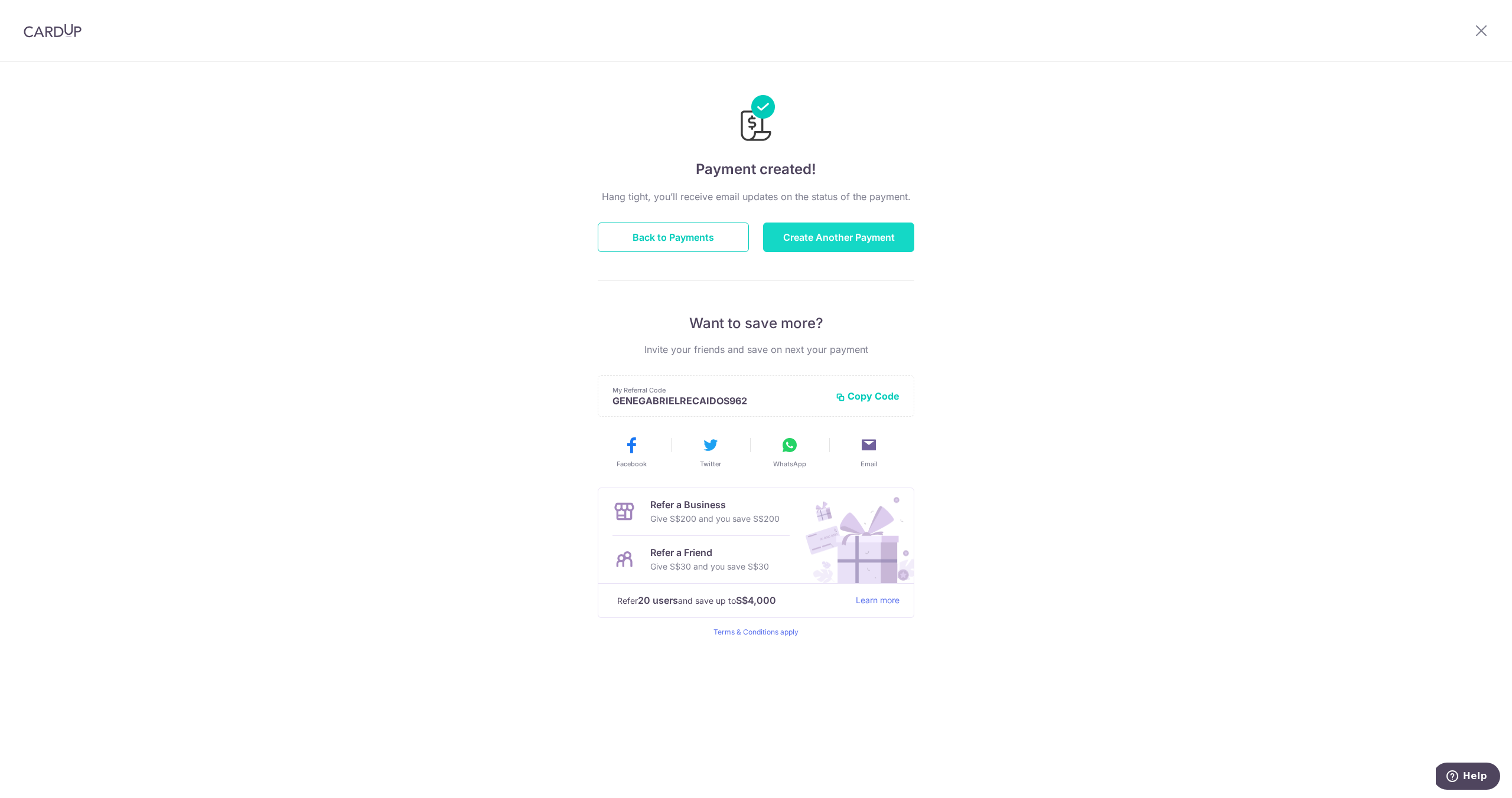
click at [833, 239] on button "Create Another Payment" at bounding box center [839, 237] width 151 height 29
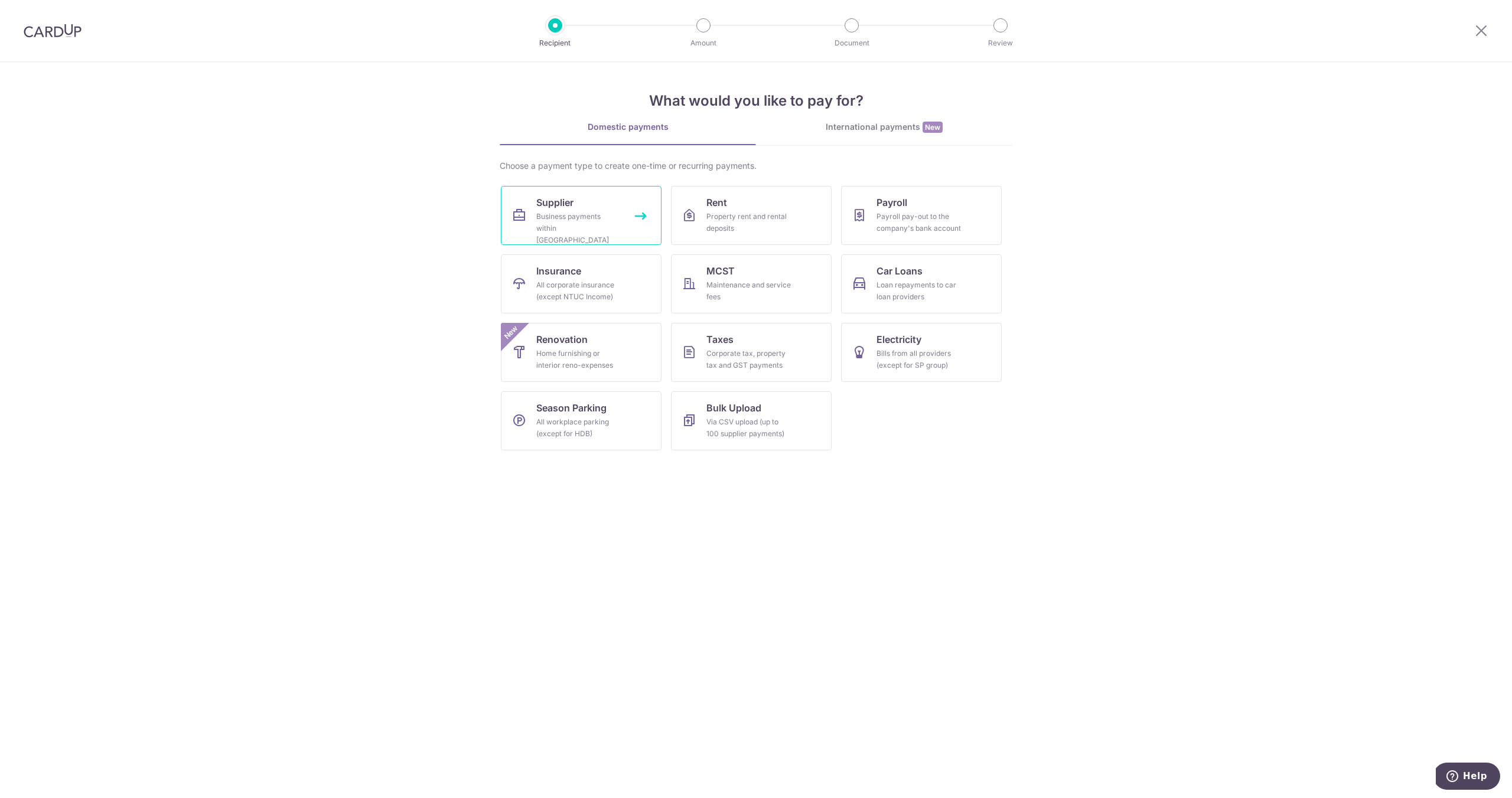
click at [584, 224] on div "Business payments within Singapore" at bounding box center [579, 228] width 85 height 35
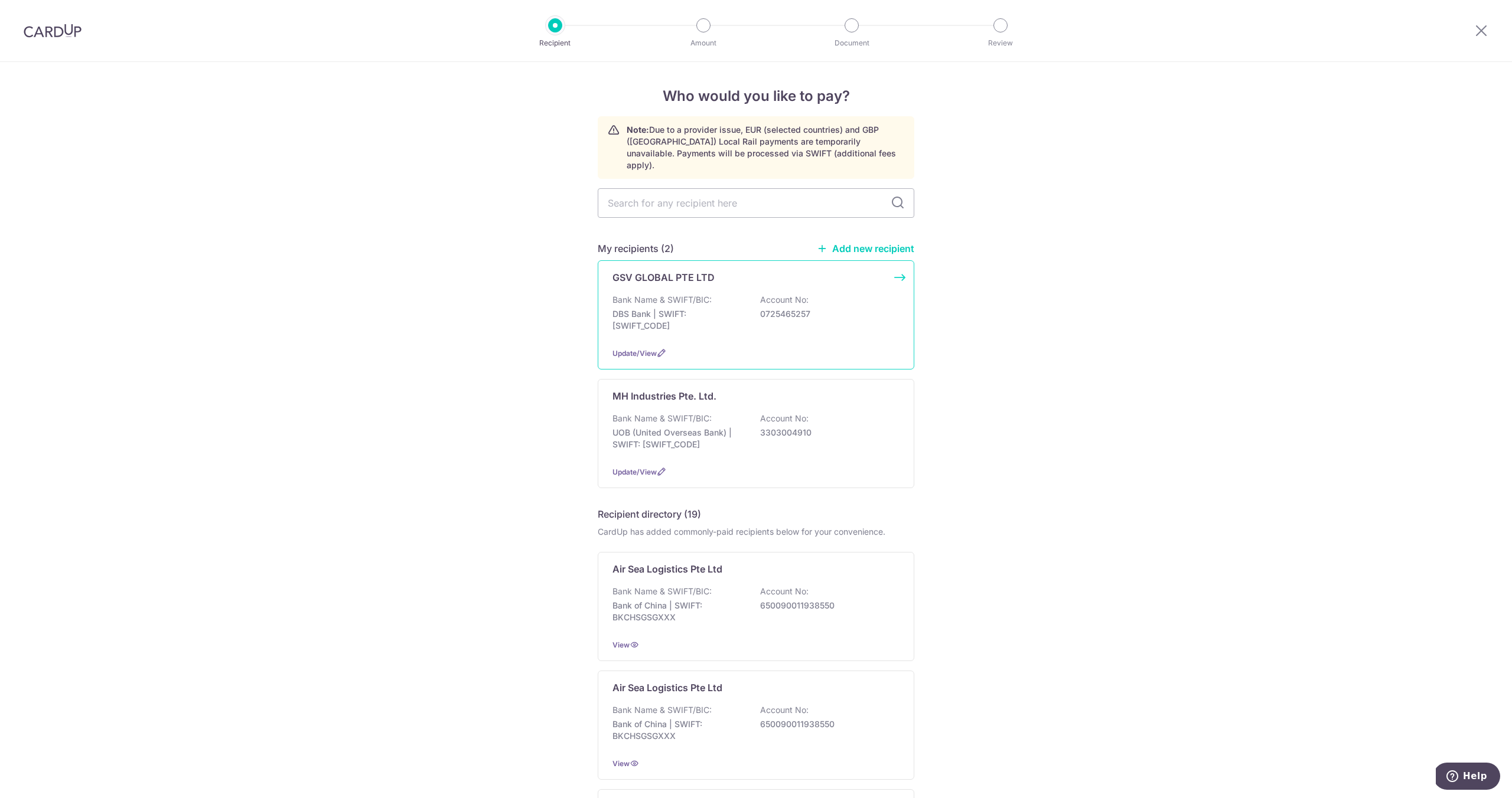
click at [632, 294] on p "Bank Name & SWIFT/BIC:" at bounding box center [662, 300] width 99 height 12
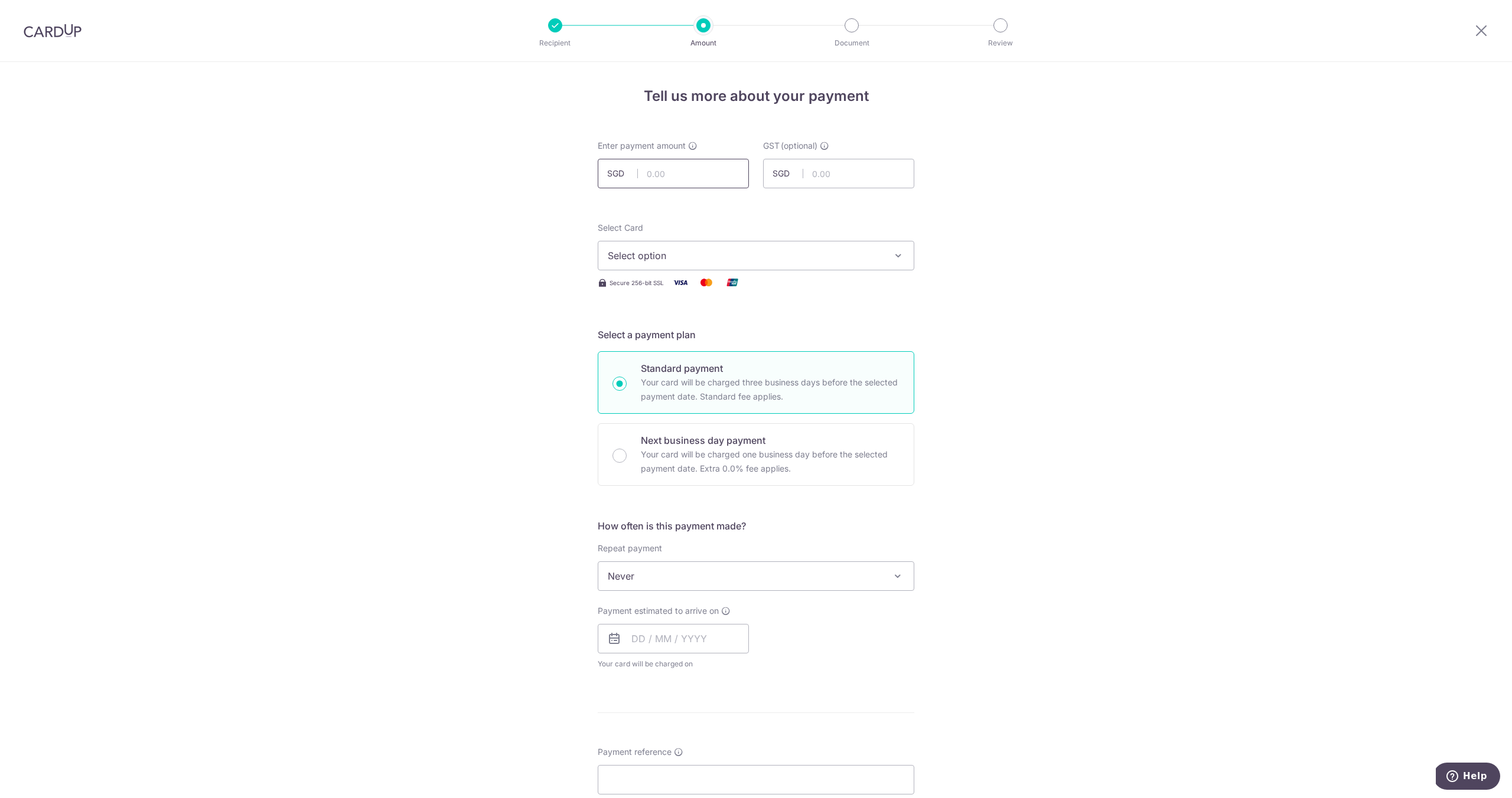
click at [672, 167] on input "text" at bounding box center [673, 173] width 151 height 29
type input "3,806.88"
click at [566, 224] on div "Tell us more about your payment Enter payment amount SGD 3,806.88 3806.88 GST (…" at bounding box center [756, 635] width 1512 height 1147
click at [642, 250] on span "Select option" at bounding box center [745, 256] width 275 height 14
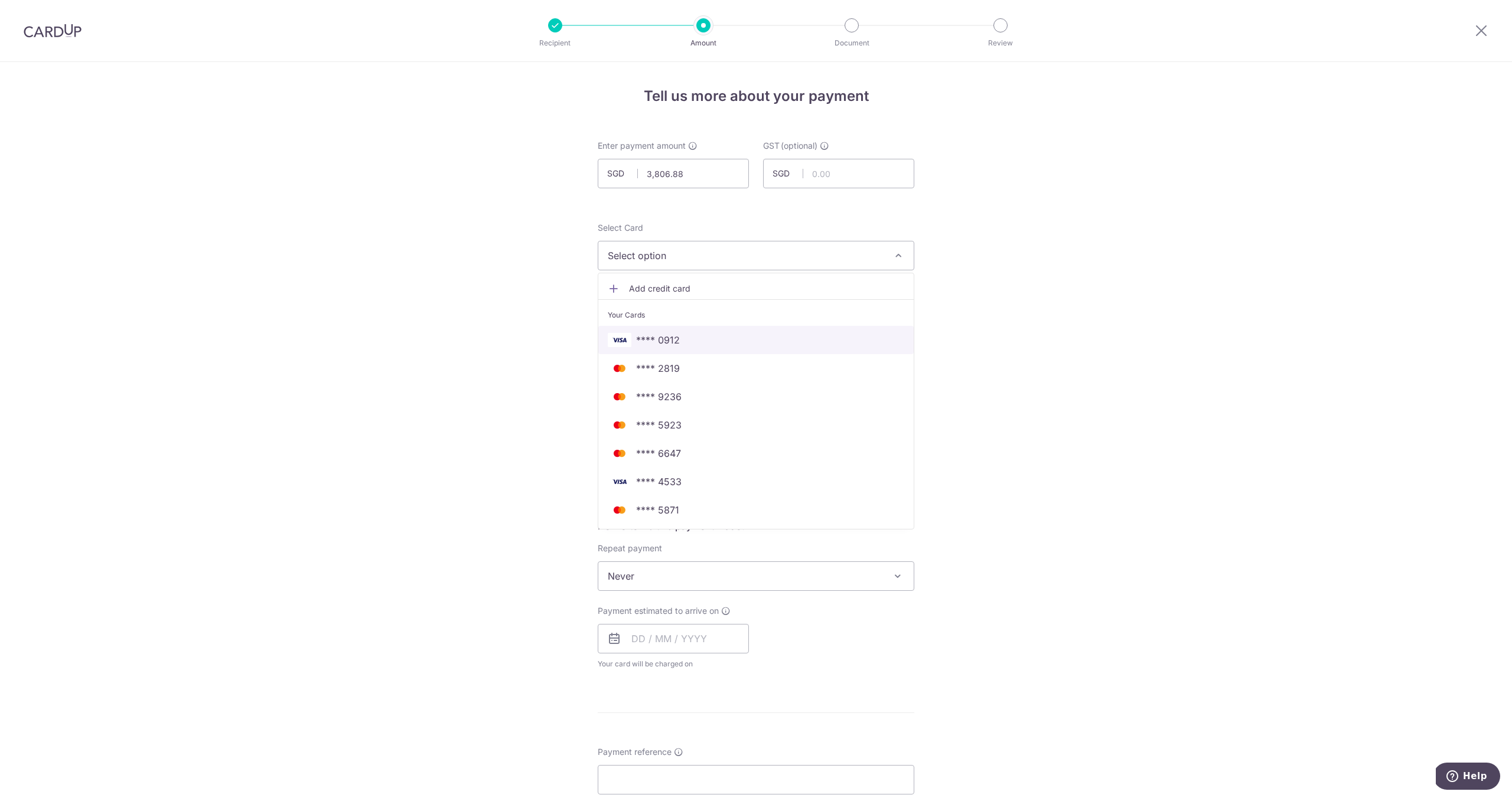
click at [639, 339] on span "**** 0912" at bounding box center [657, 340] width 44 height 14
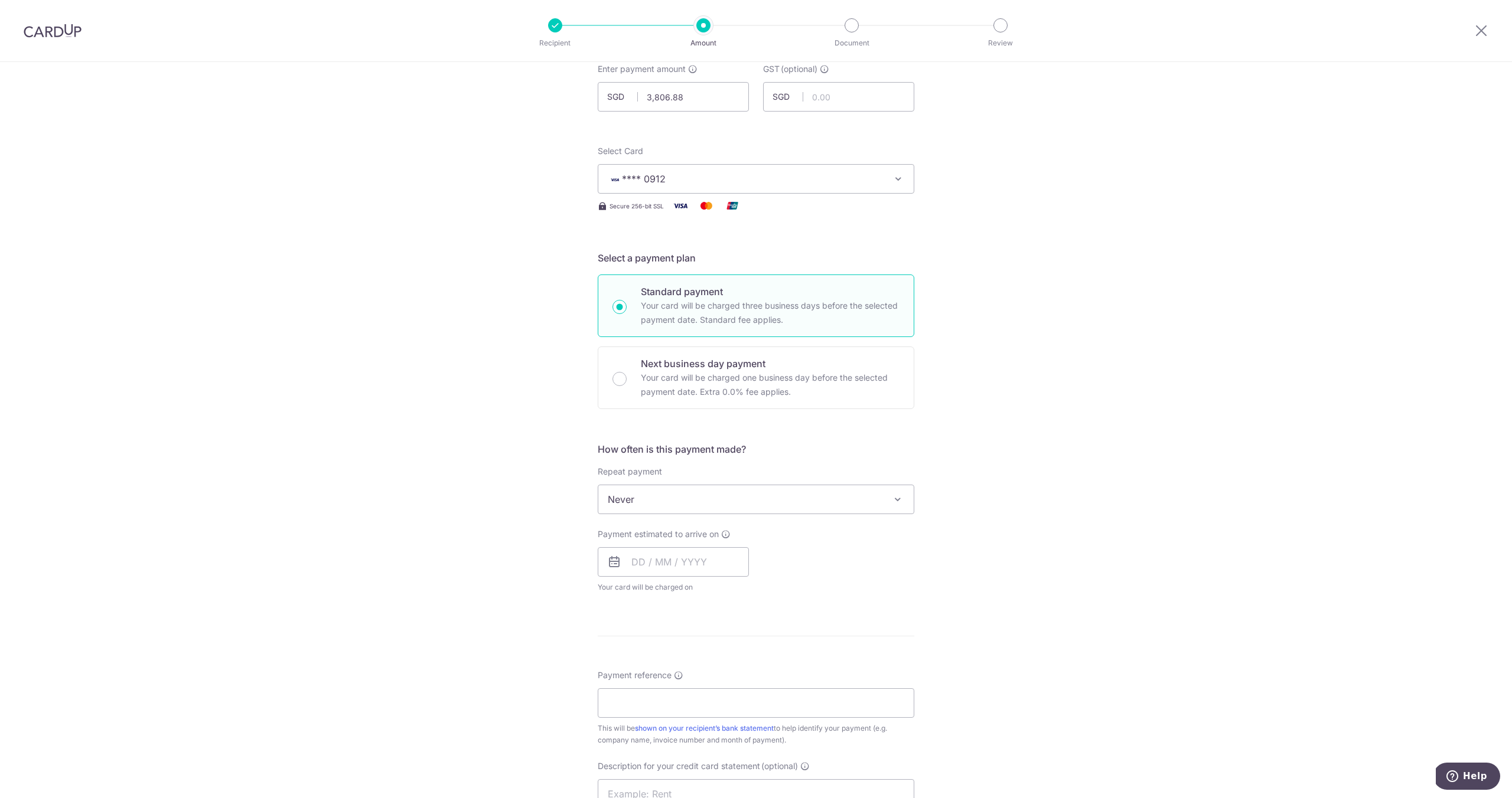
scroll to position [102, 0]
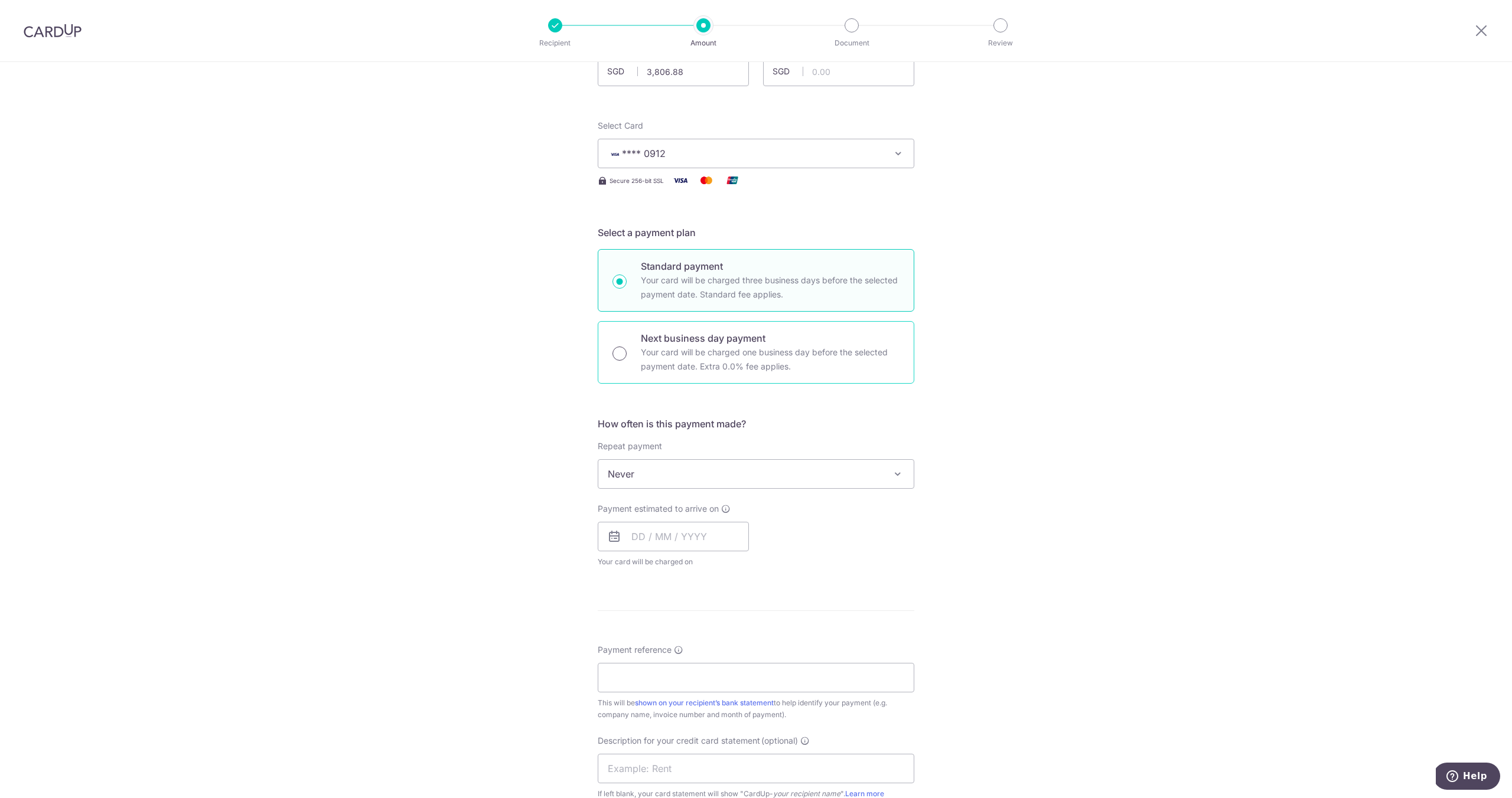
click at [621, 347] on input "Next business day payment Your card will be charged one business day before the…" at bounding box center [619, 354] width 14 height 14
radio input "true"
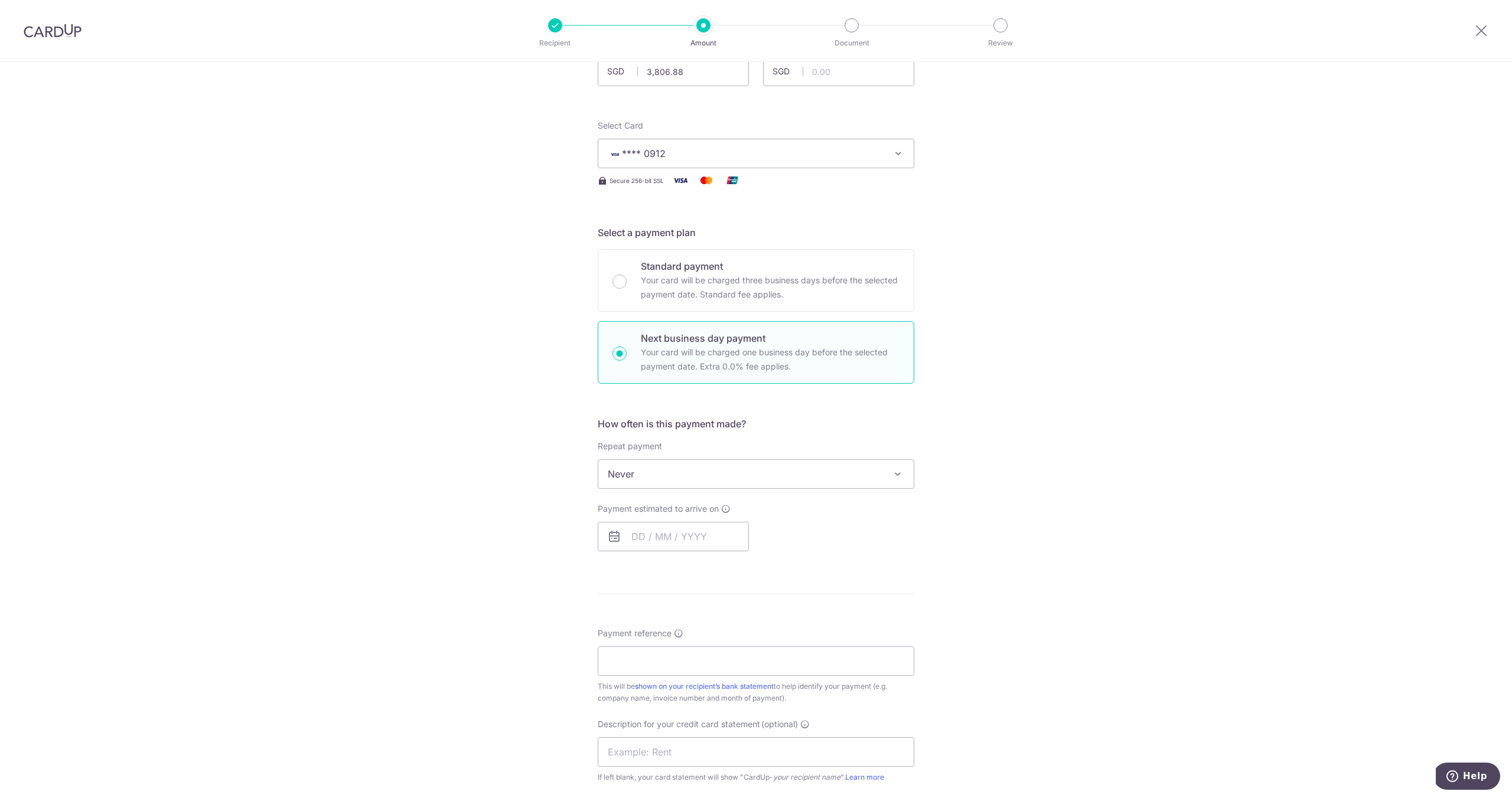
click at [646, 464] on span "Never" at bounding box center [756, 474] width 315 height 28
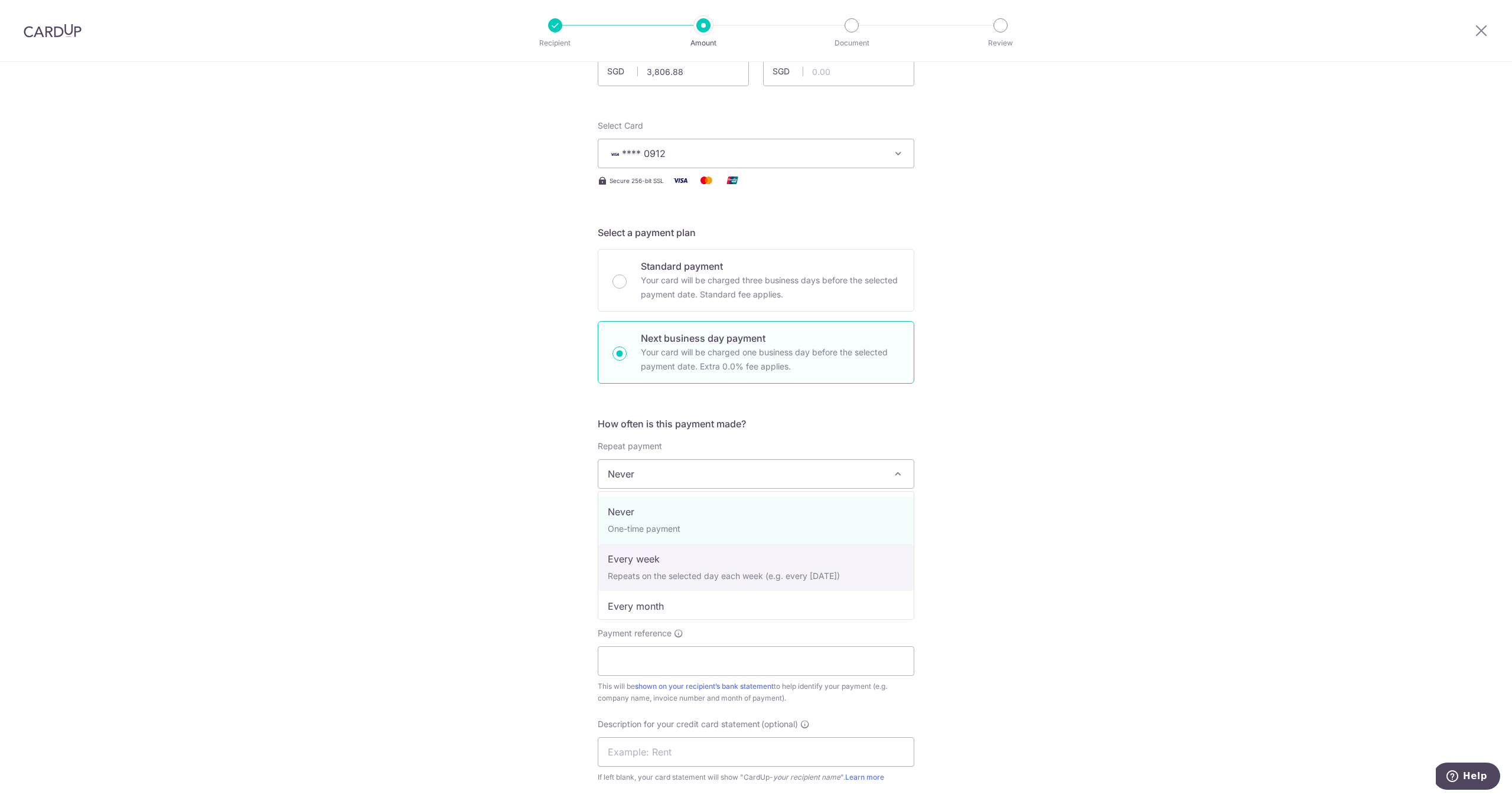
scroll to position [12, 0]
click at [546, 492] on div "Tell us more about your payment Enter payment amount SGD 3,806.88 3806.88 GST (…" at bounding box center [756, 554] width 1512 height 1188
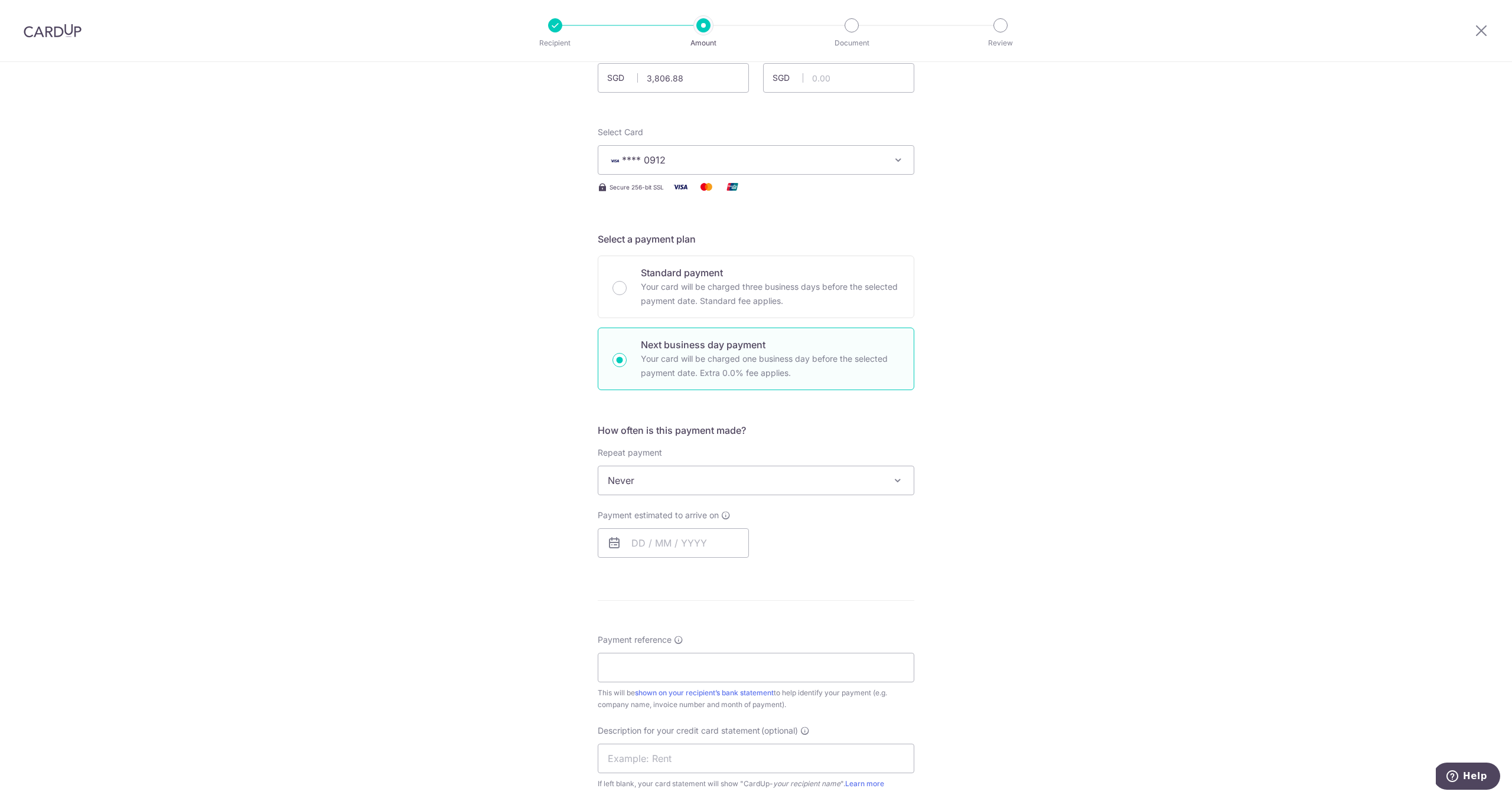
scroll to position [157, 0]
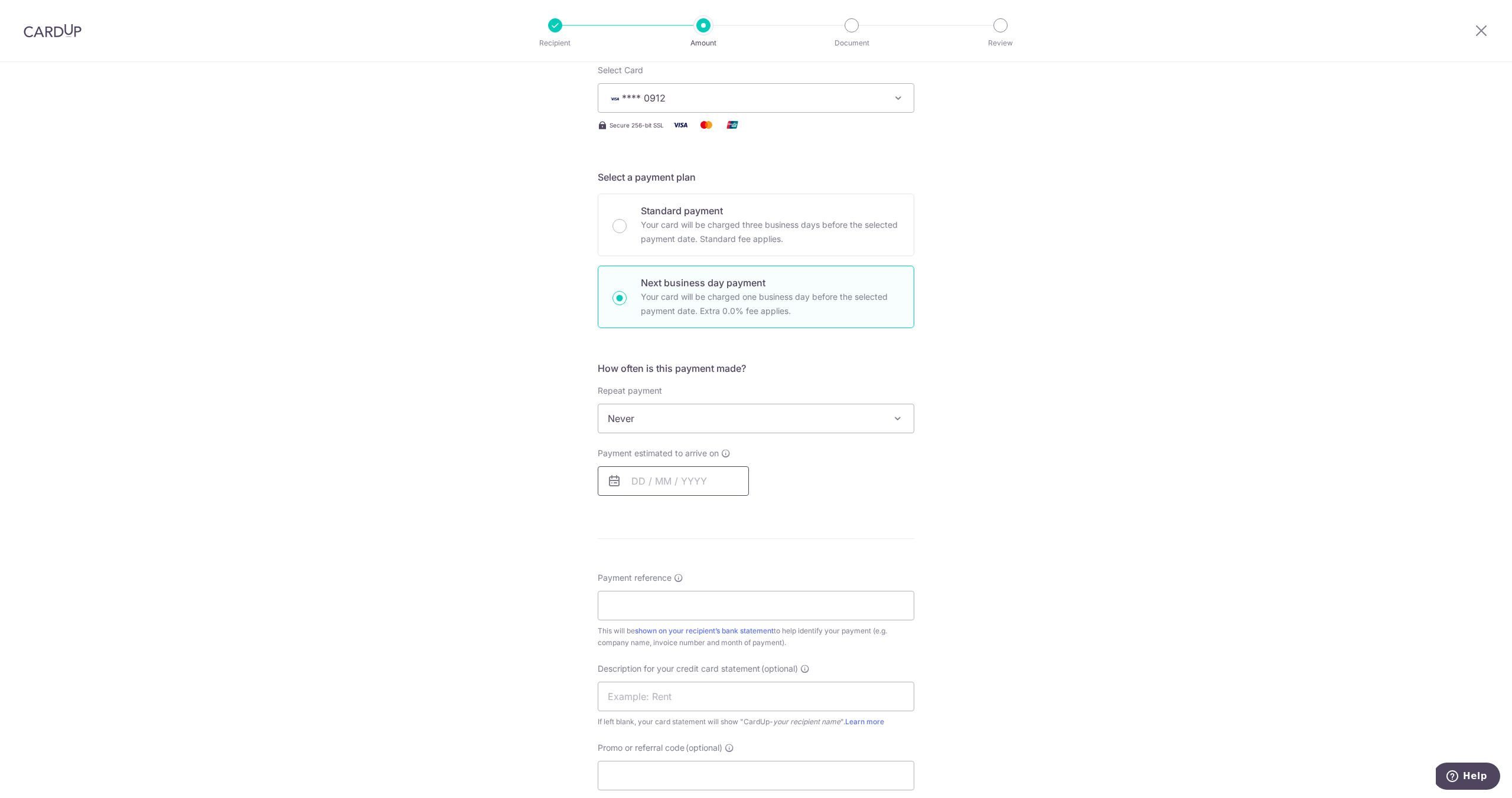
click at [660, 485] on input "text" at bounding box center [673, 481] width 151 height 29
click at [669, 613] on link "14" at bounding box center [669, 612] width 19 height 19
type input "[DATE]"
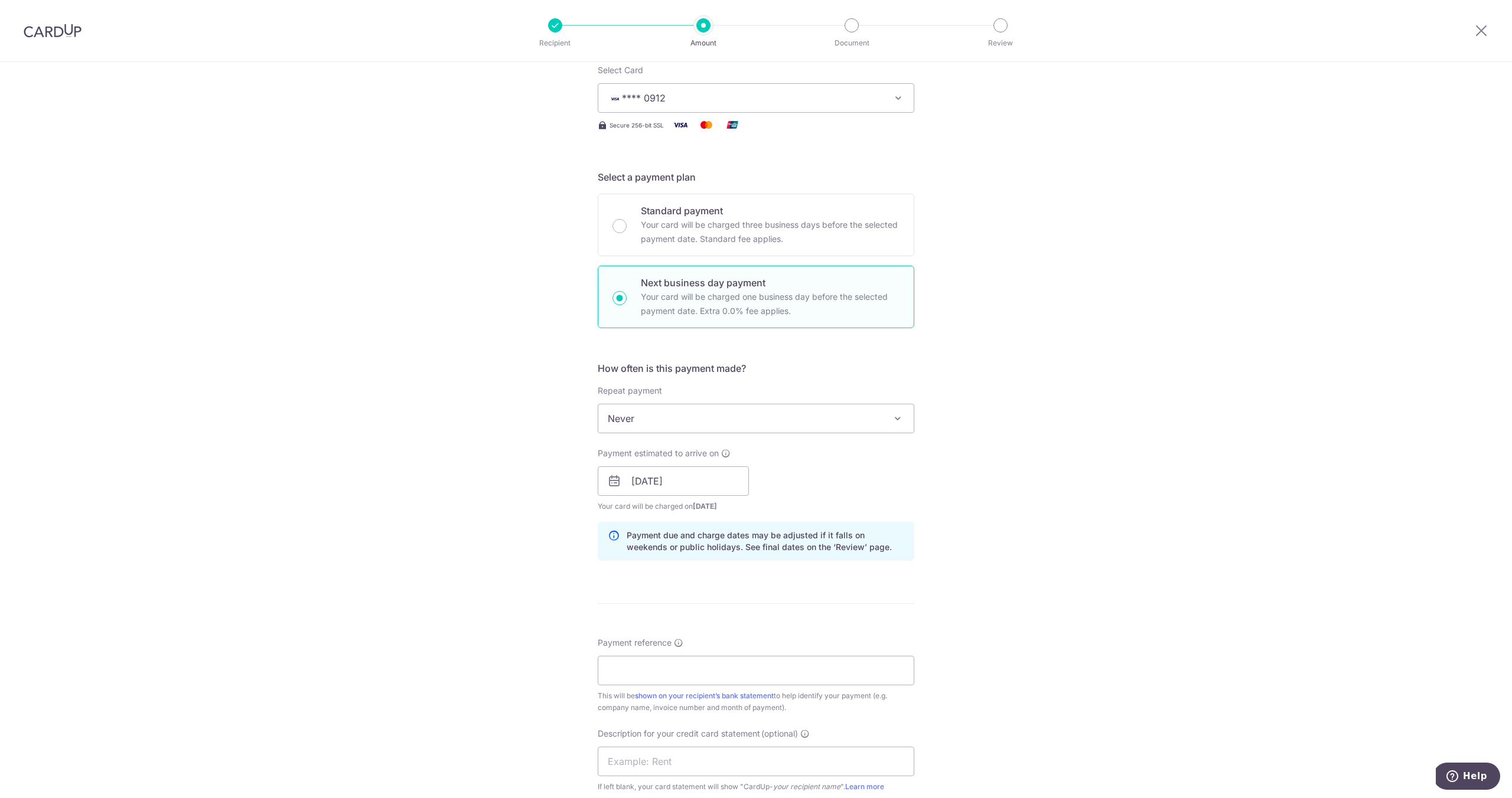
click at [663, 613] on form "Enter payment amount SGD 3,806.88 3806.88 GST (optional) SGD Select Card **** 0…" at bounding box center [756, 541] width 316 height 1119
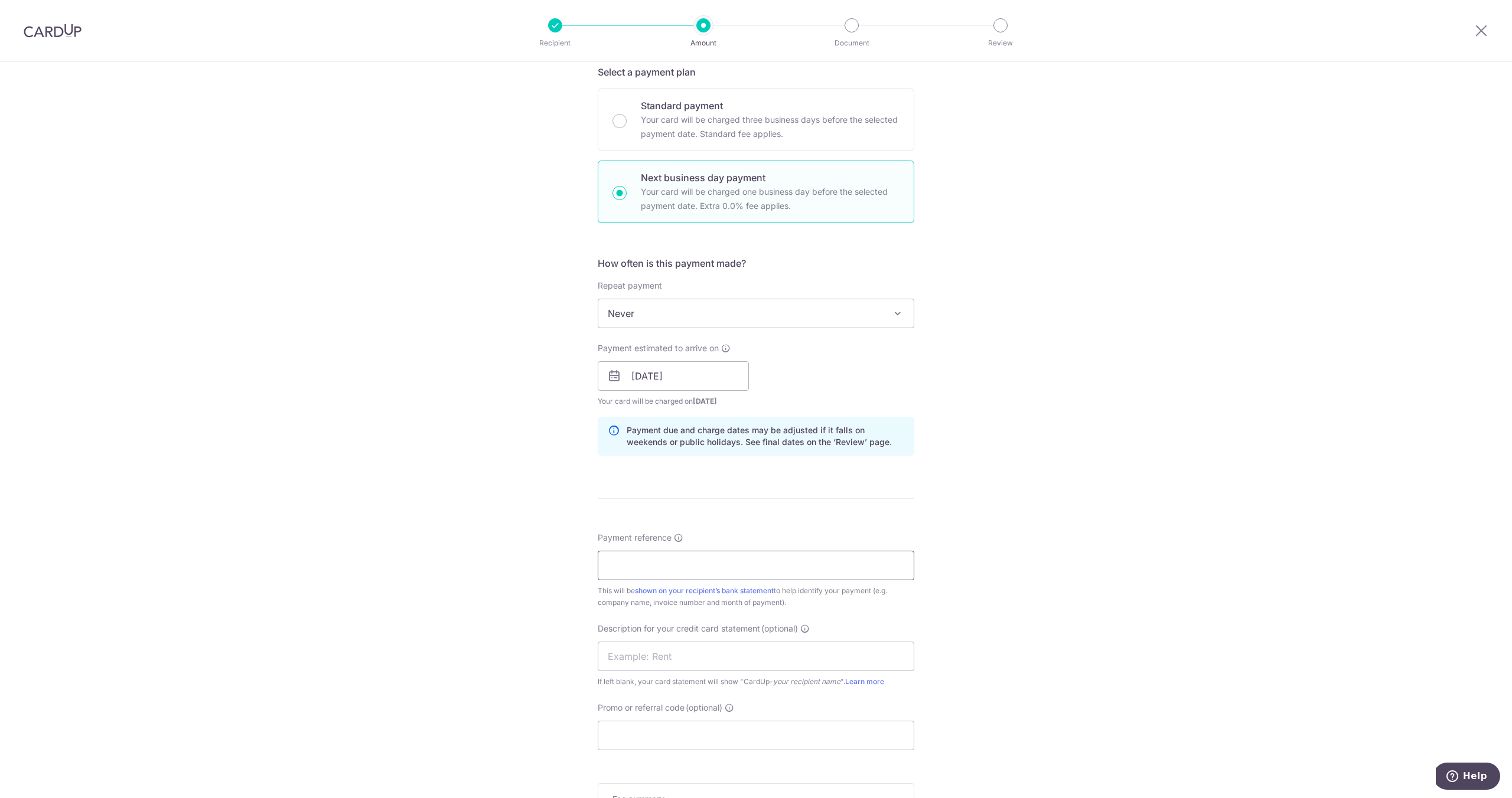
scroll to position [263, 0]
click at [632, 575] on input "Payment reference" at bounding box center [756, 564] width 316 height 29
type input "INV 270-288"
click at [603, 586] on div "This will be shown on your recipient’s bank statement to help identify your pay…" at bounding box center [756, 596] width 316 height 24
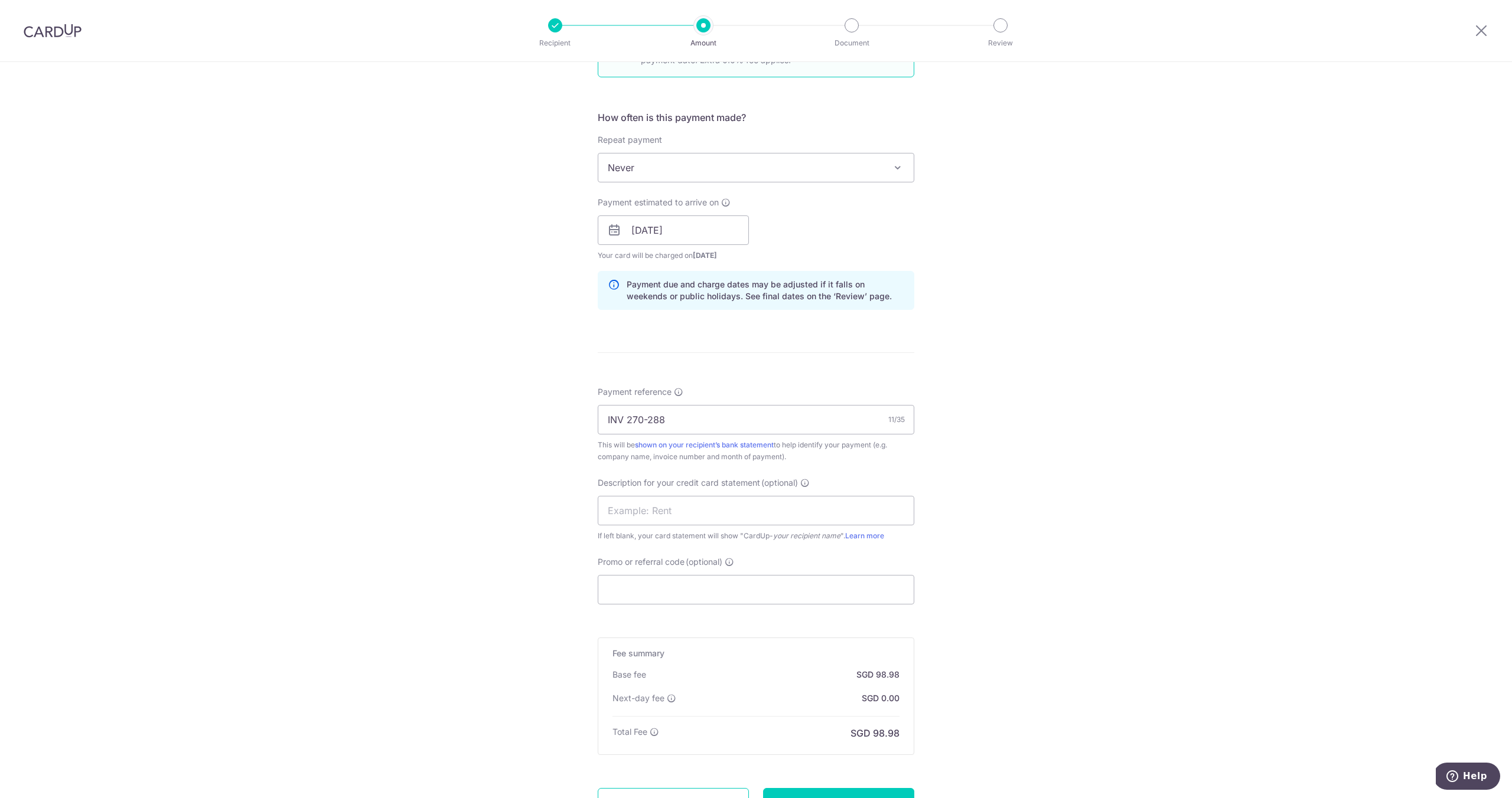
scroll to position [408, 0]
click at [641, 520] on input "text" at bounding box center [756, 511] width 316 height 29
click at [587, 559] on div "Tell us more about your payment Enter payment amount SGD 3,806.88 3806.88 GST (…" at bounding box center [756, 280] width 1512 height 1252
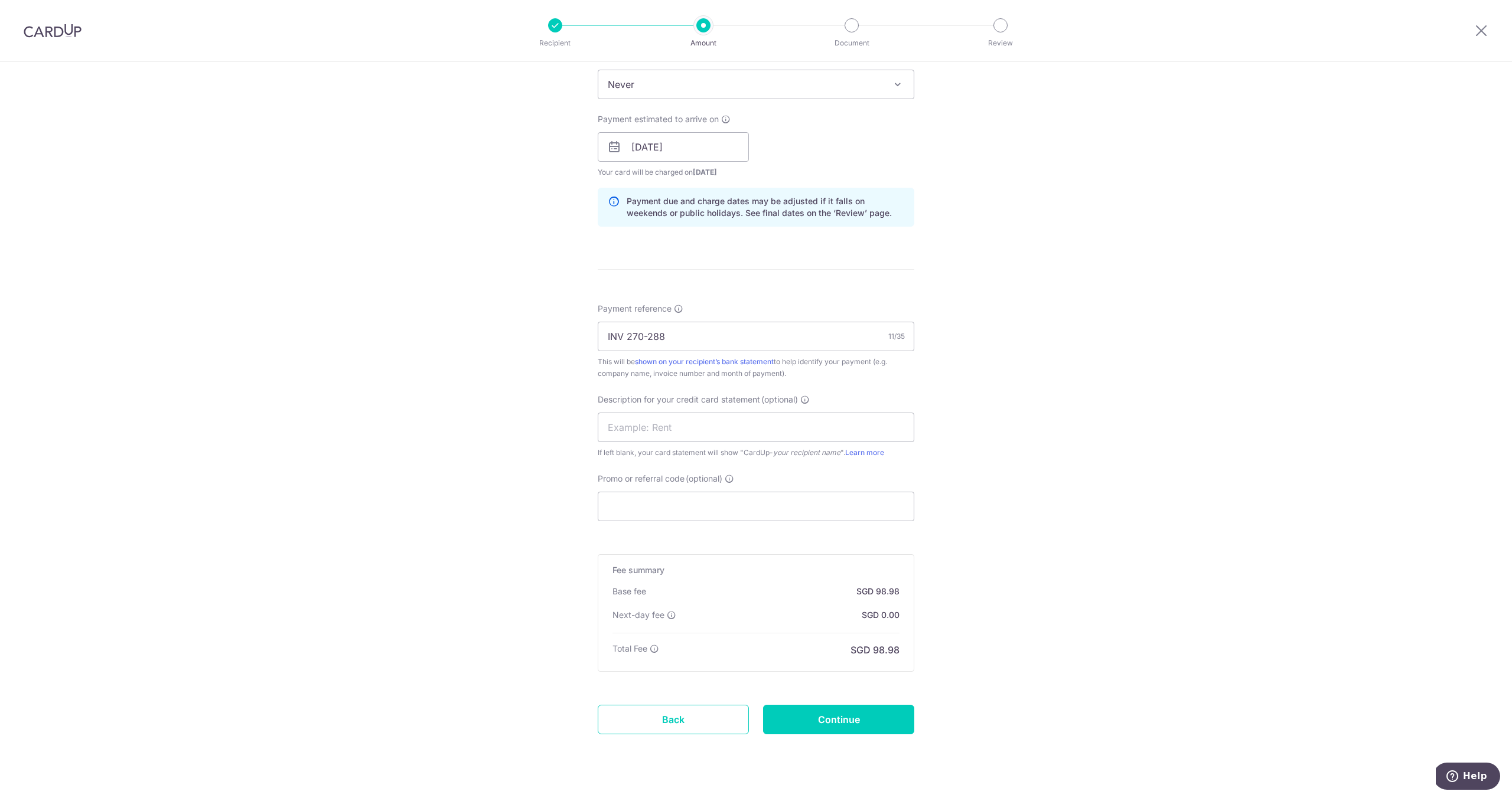
scroll to position [516, 0]
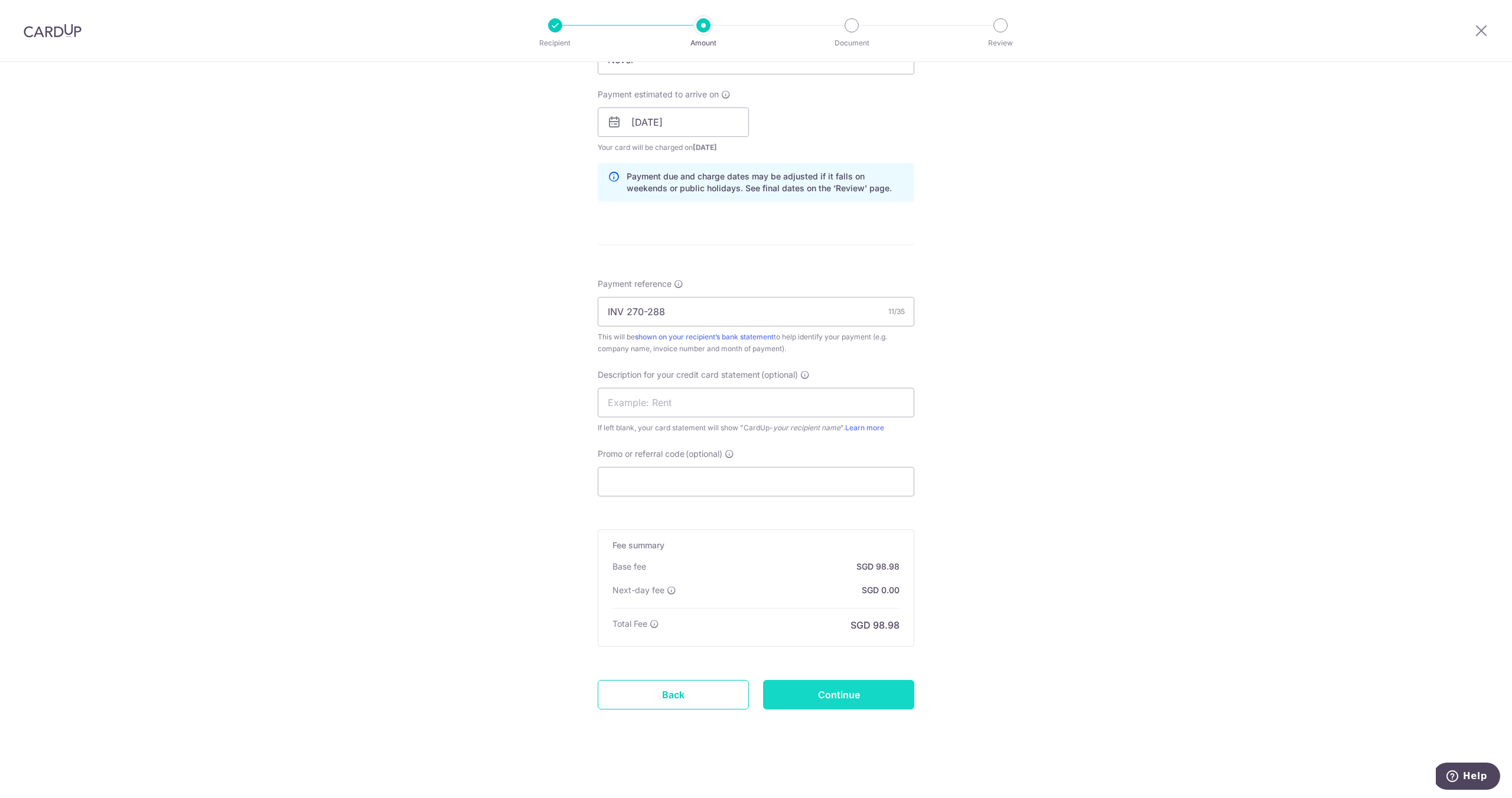
click at [834, 701] on input "Continue" at bounding box center [839, 694] width 151 height 29
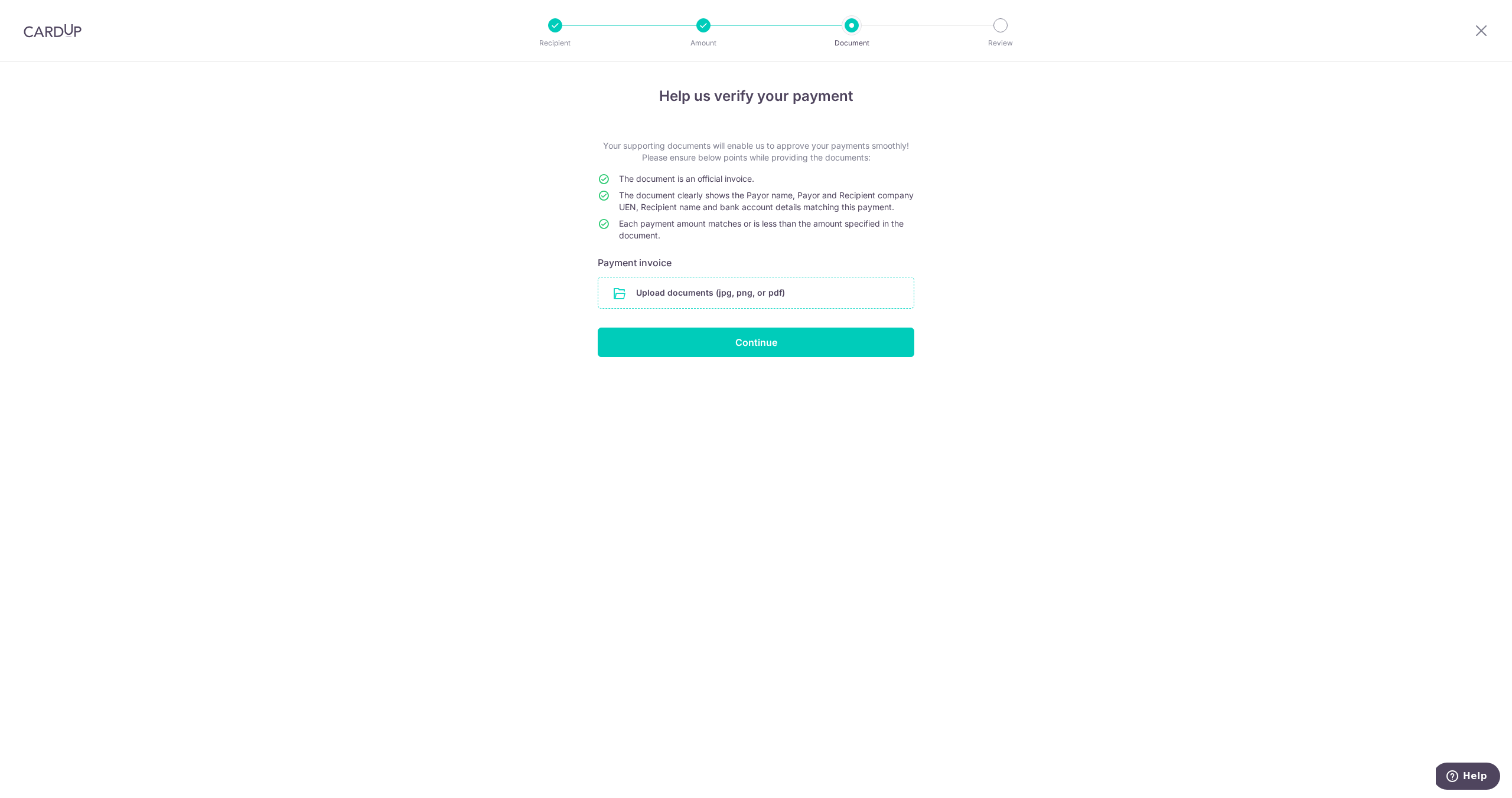
click at [670, 308] on input "file" at bounding box center [756, 293] width 315 height 31
click at [697, 299] on input "file" at bounding box center [756, 293] width 315 height 31
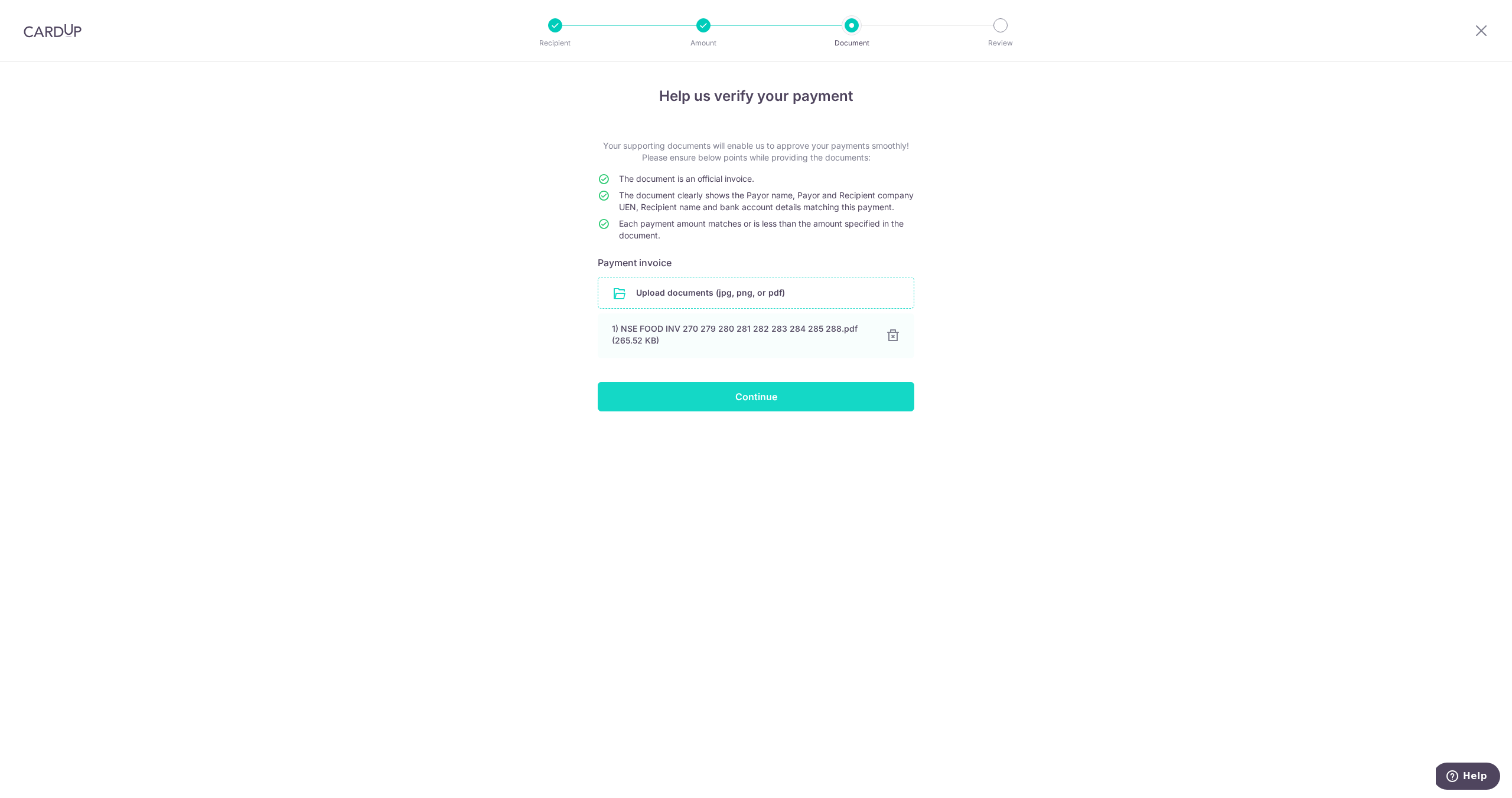
click at [809, 411] on input "Continue" at bounding box center [756, 396] width 316 height 29
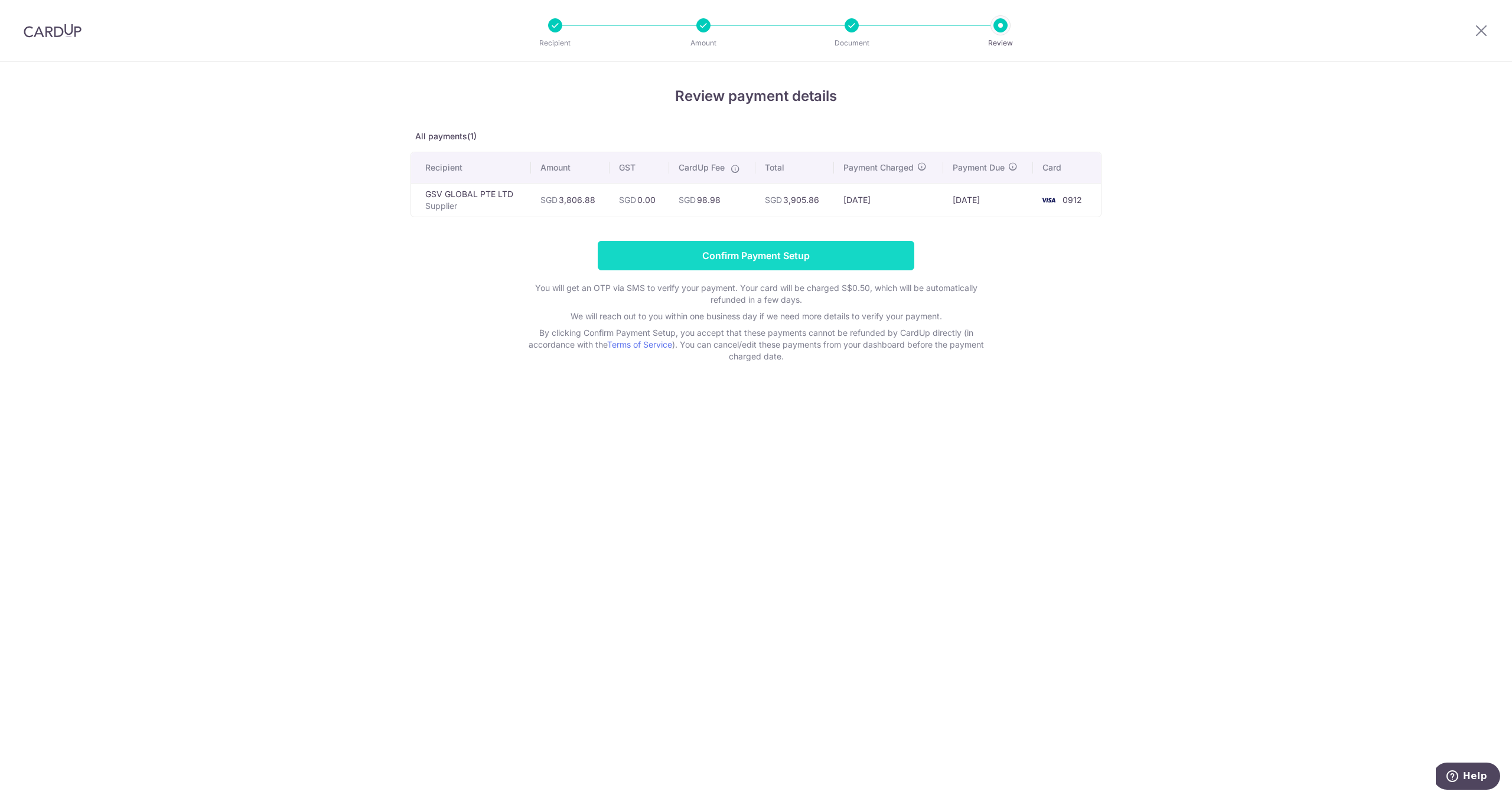
click at [752, 251] on input "Confirm Payment Setup" at bounding box center [756, 255] width 316 height 29
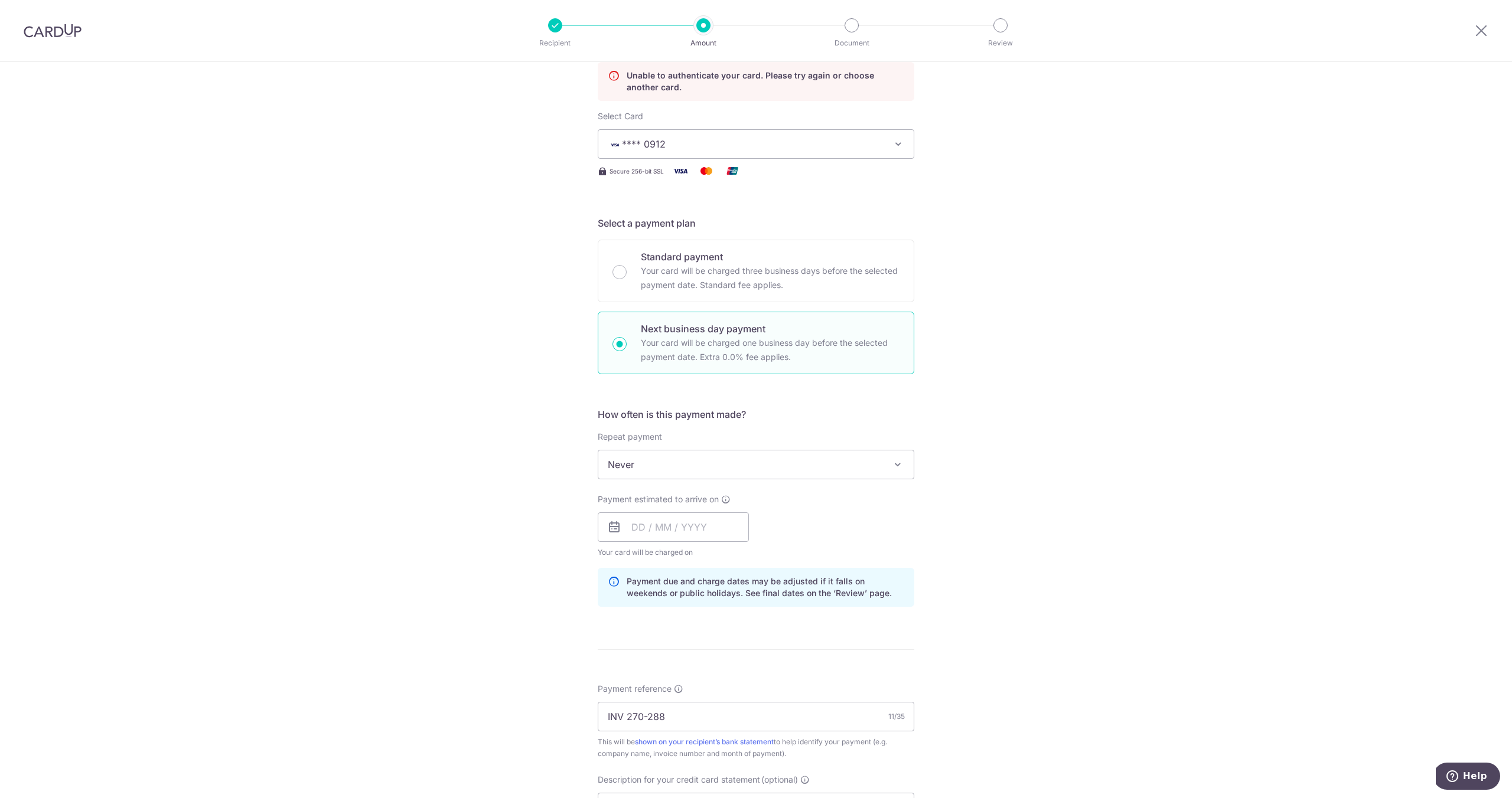
scroll to position [565, 0]
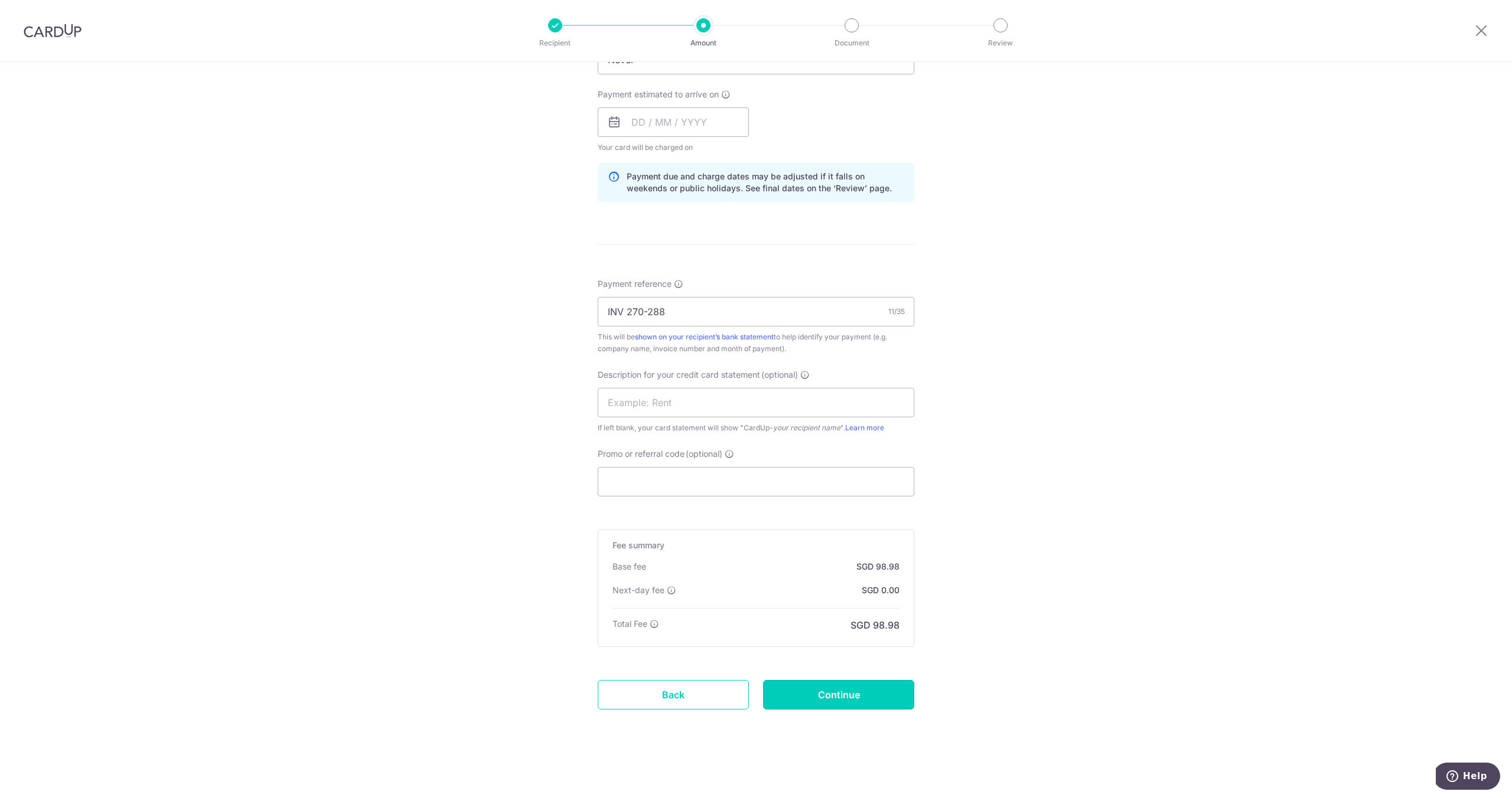
click at [825, 694] on input "Continue" at bounding box center [839, 694] width 151 height 29
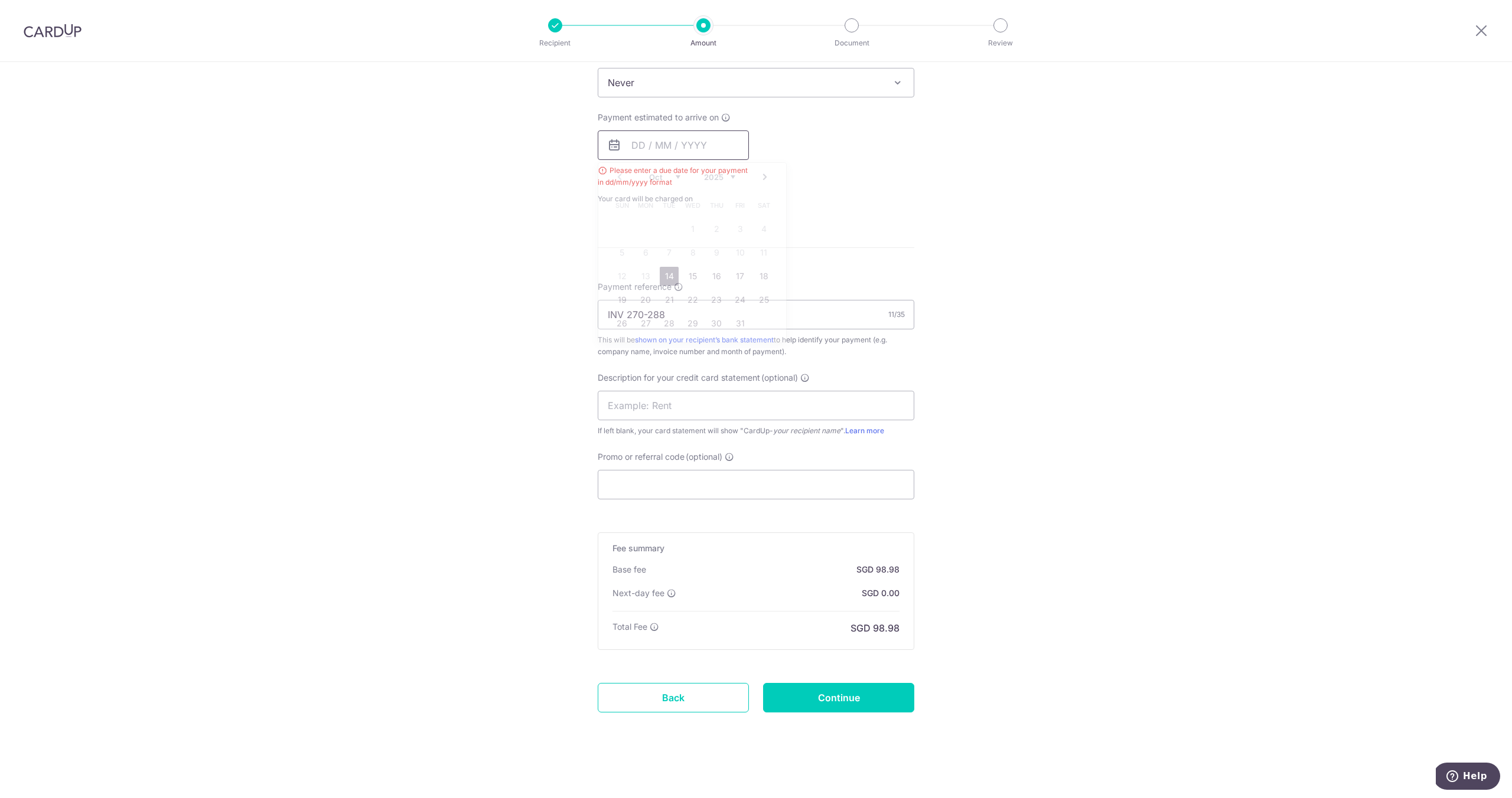
click at [652, 140] on input "text" at bounding box center [673, 145] width 151 height 29
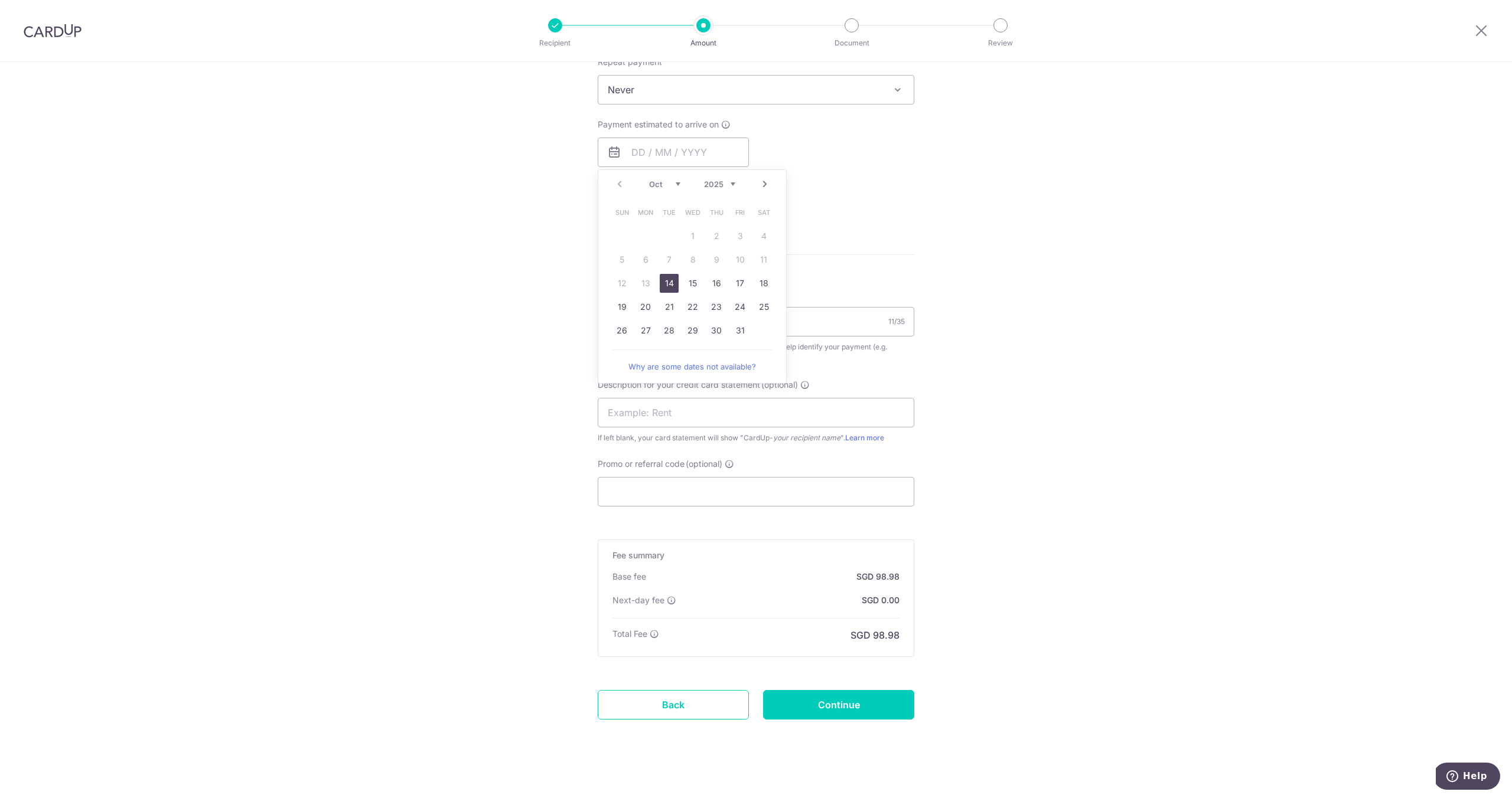
click at [664, 272] on td "14" at bounding box center [669, 283] width 24 height 24
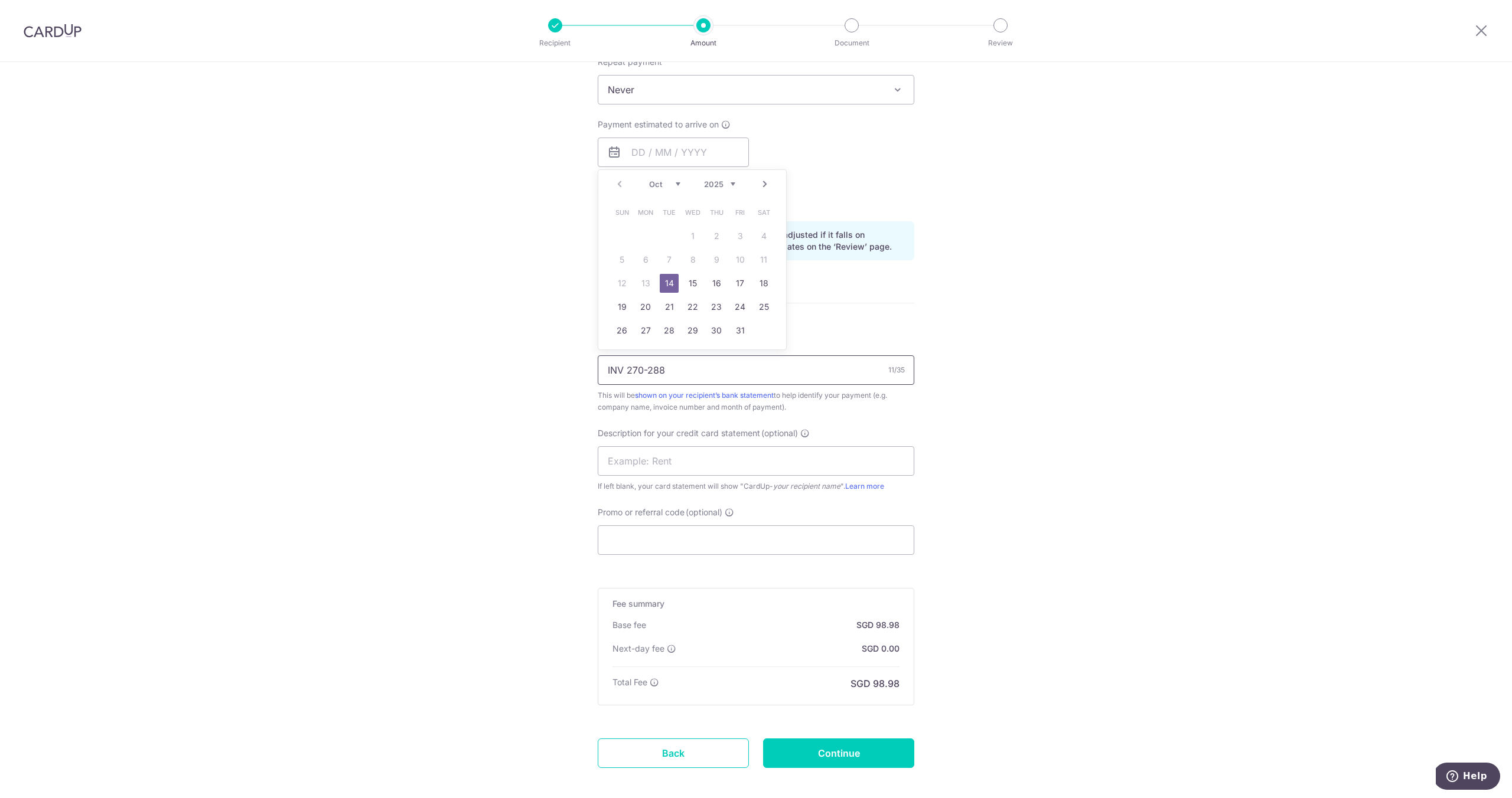
type input "[DATE]"
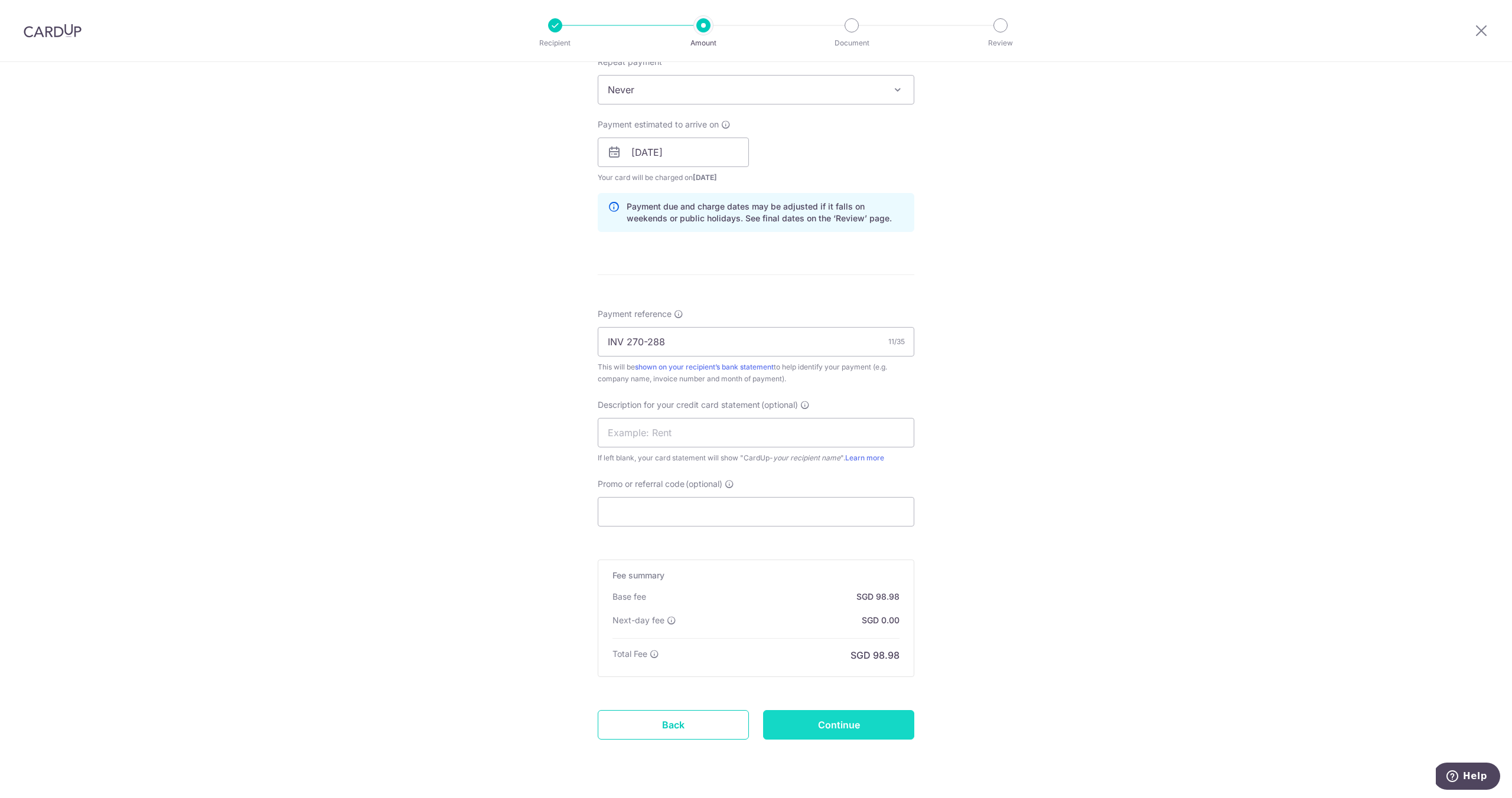
click at [814, 725] on input "Continue" at bounding box center [839, 725] width 151 height 29
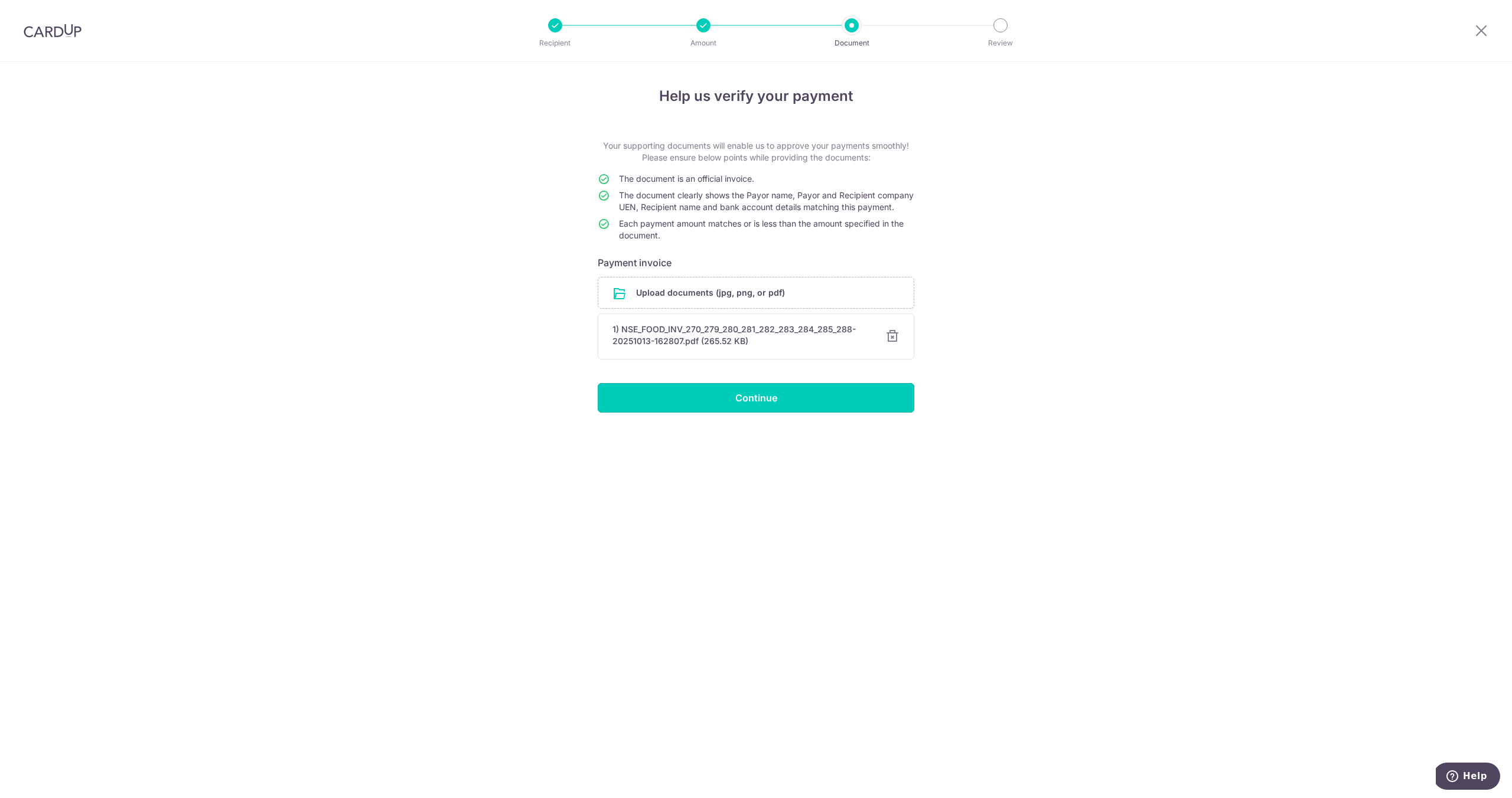
click at [725, 413] on input "Continue" at bounding box center [756, 398] width 316 height 29
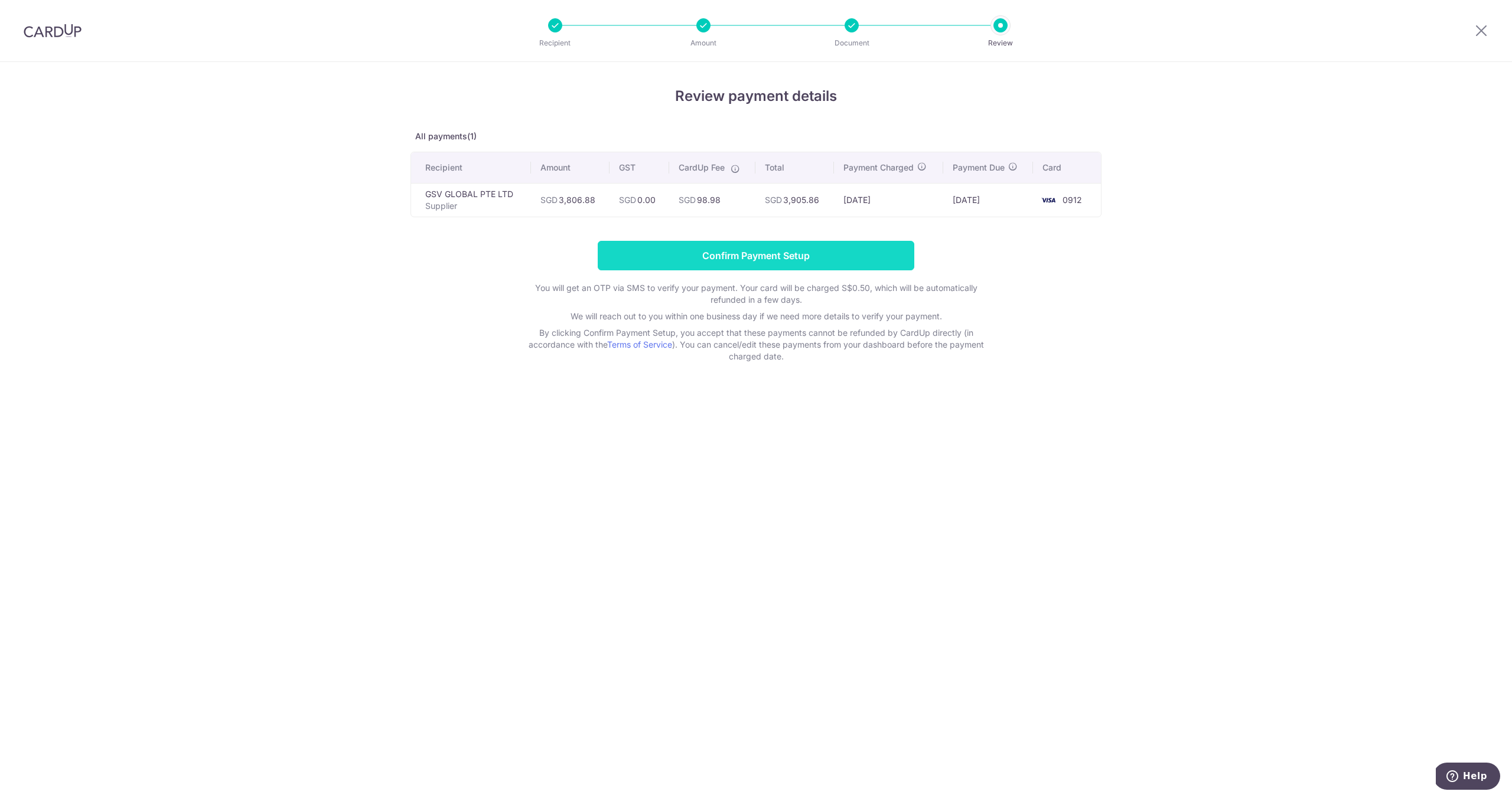
click at [837, 258] on input "Confirm Payment Setup" at bounding box center [756, 255] width 316 height 29
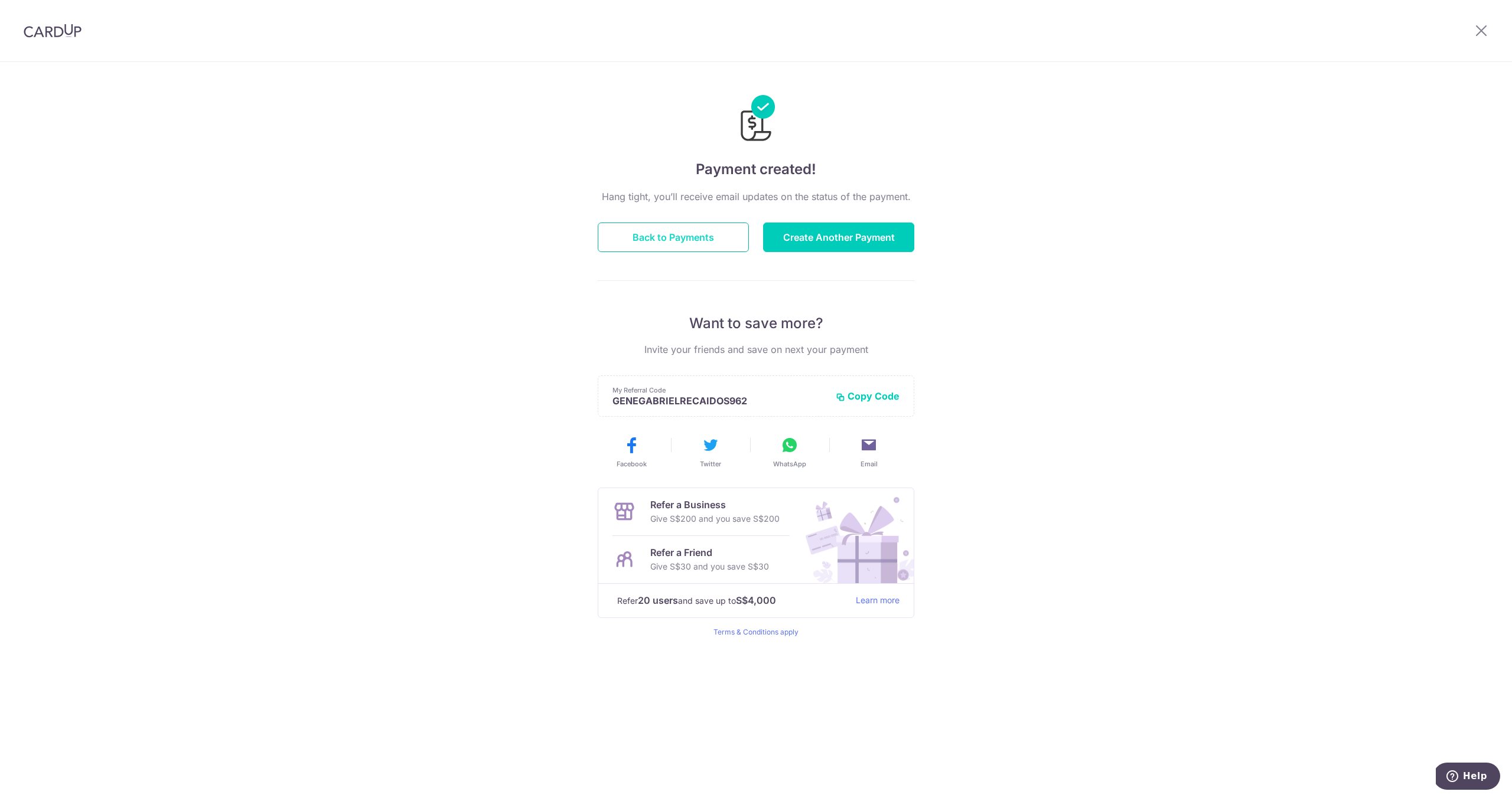
click at [672, 242] on button "Back to Payments" at bounding box center [673, 237] width 151 height 29
